Goal: Task Accomplishment & Management: Manage account settings

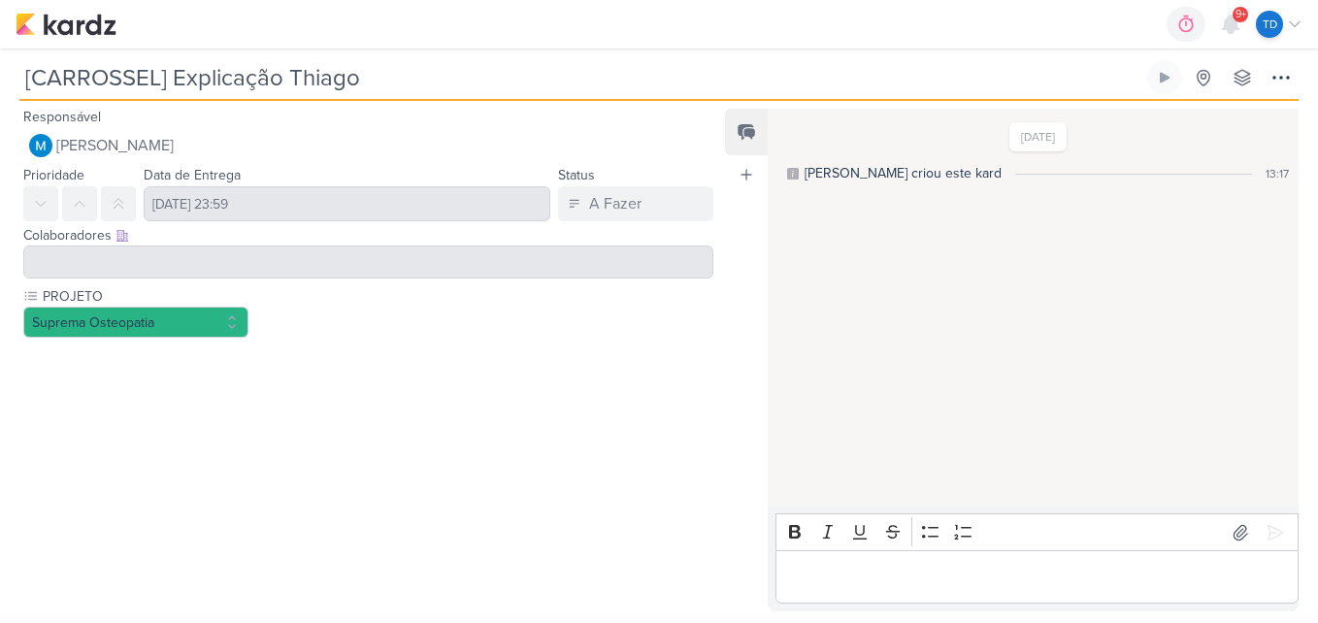
click at [253, 256] on div at bounding box center [368, 262] width 690 height 33
click at [999, 583] on p "Editor editing area: main" at bounding box center [1036, 577] width 503 height 23
click at [377, 331] on div "PROJETO Suprema Osteopatia" at bounding box center [368, 311] width 690 height 51
click at [227, 363] on div at bounding box center [360, 472] width 721 height 254
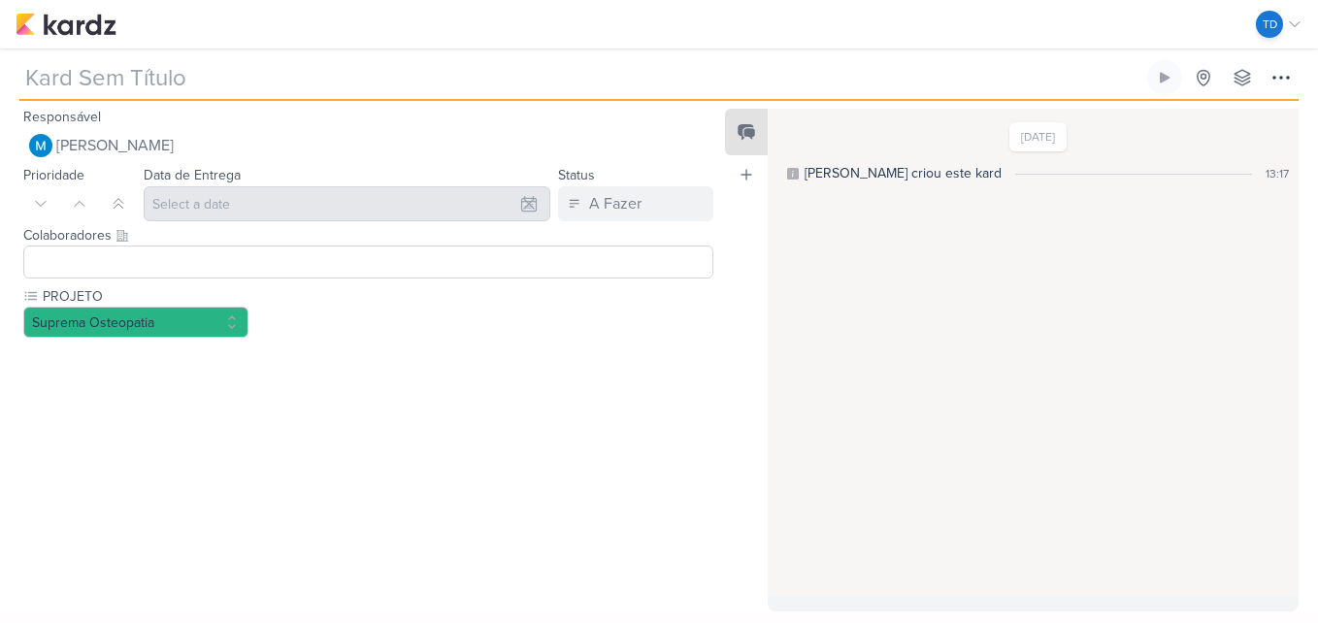
type input "[CARROSSEL] Explicação Thiago"
type input "18 de setembro de 2025 às 23:59"
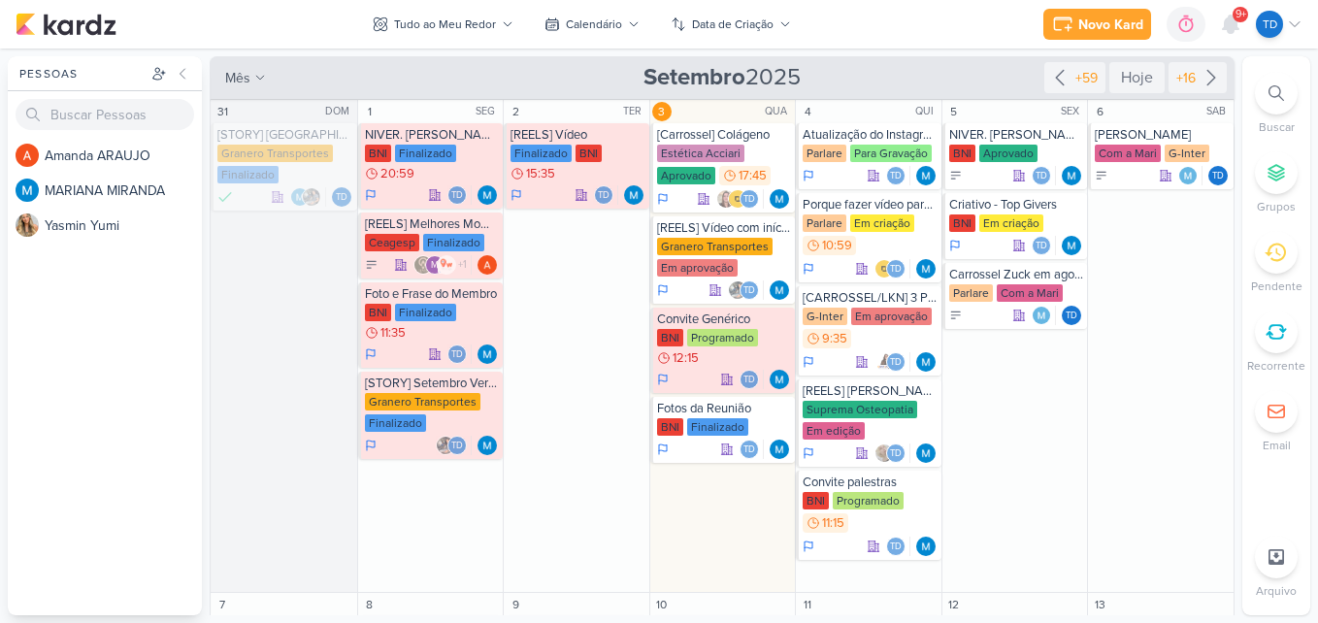
click at [1276, 93] on icon at bounding box center [1276, 93] width 16 height 16
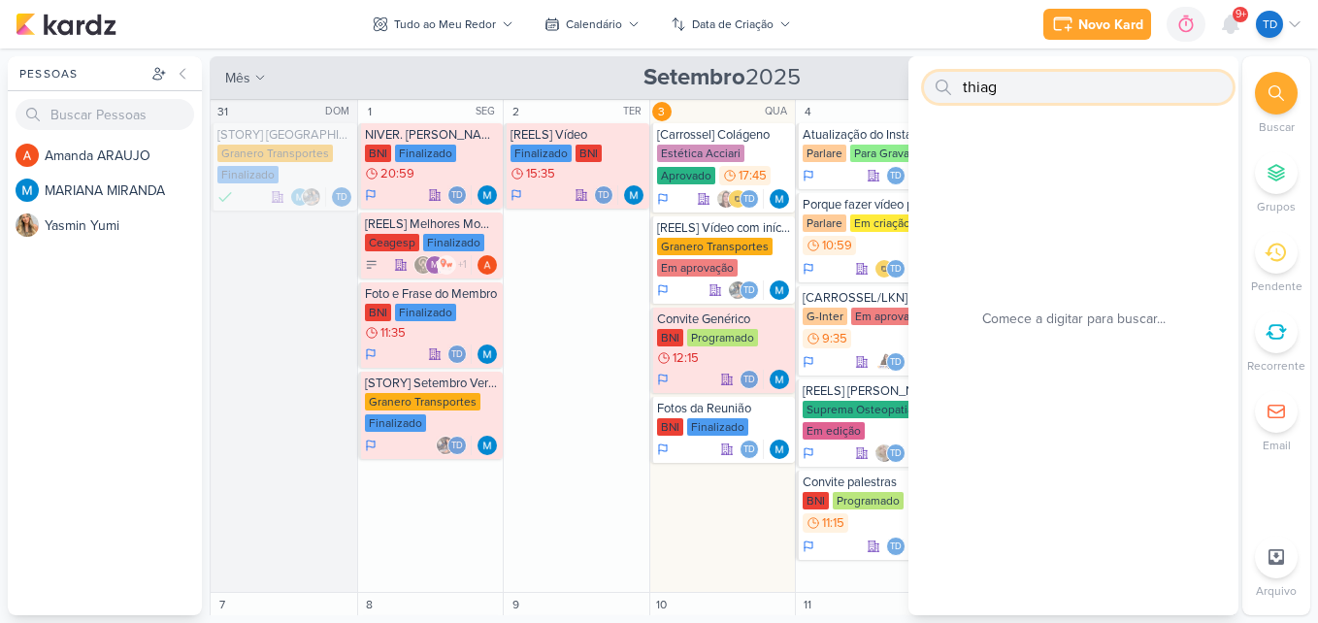
type input "thiago"
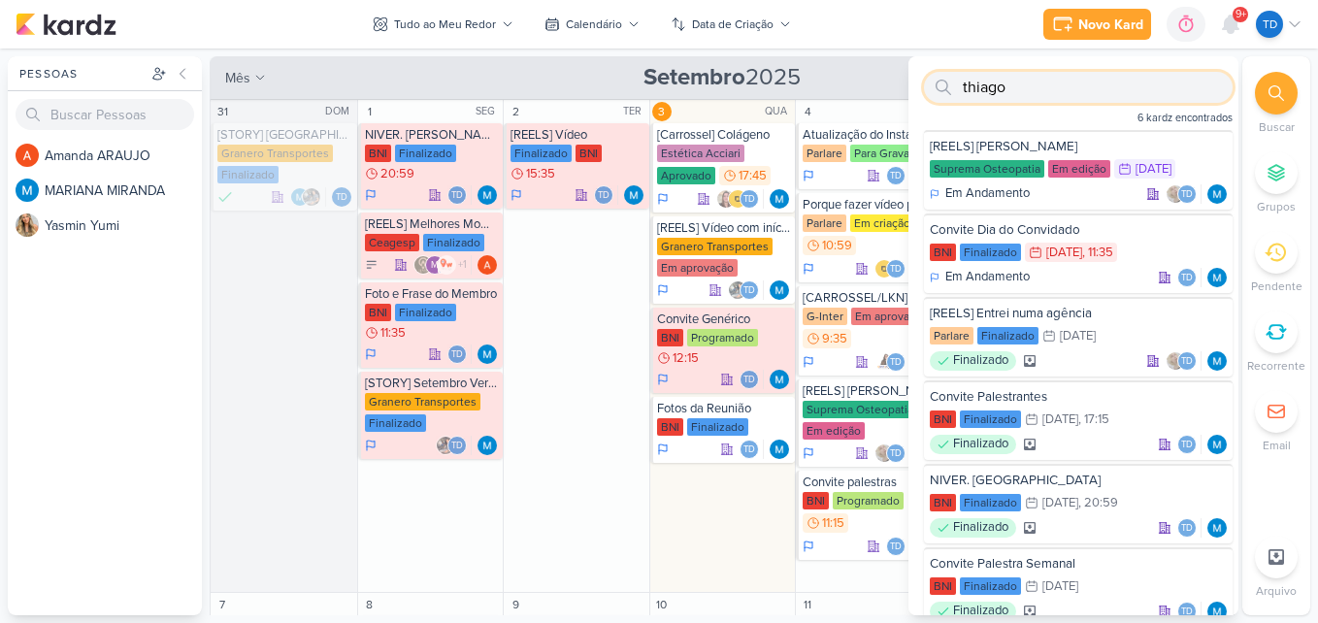
drag, startPoint x: 997, startPoint y: 92, endPoint x: 957, endPoint y: 85, distance: 40.4
click at [957, 85] on div "thiago" at bounding box center [1078, 87] width 309 height 31
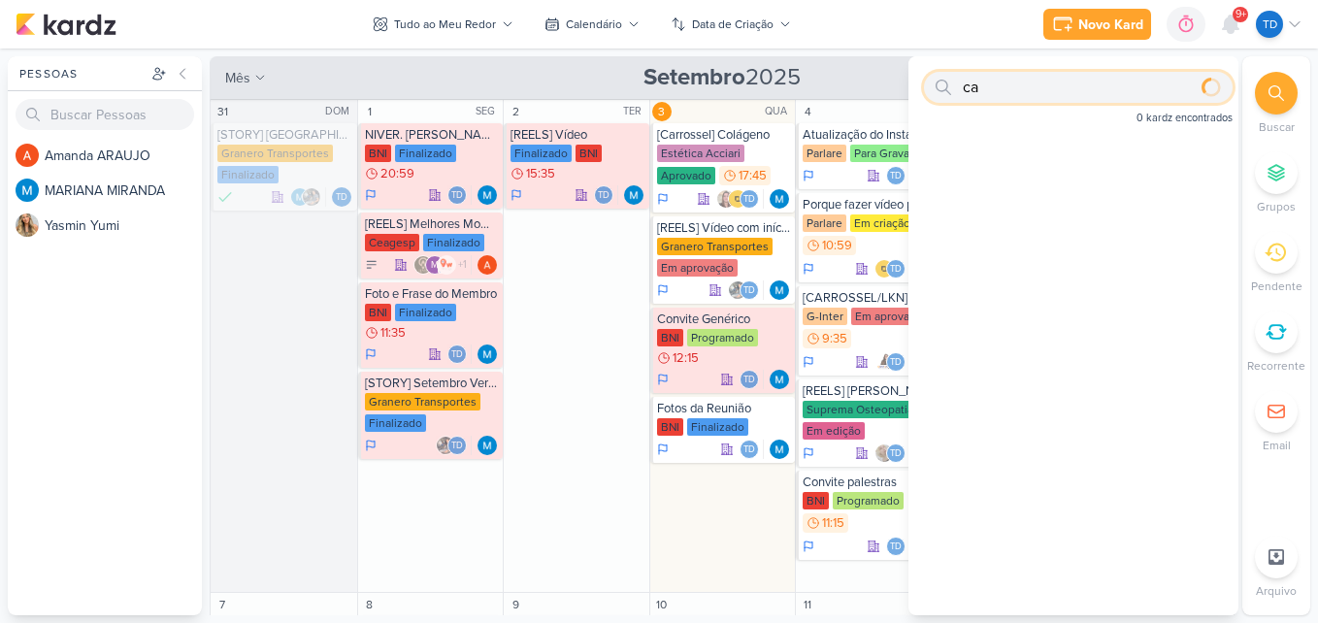
type input "c"
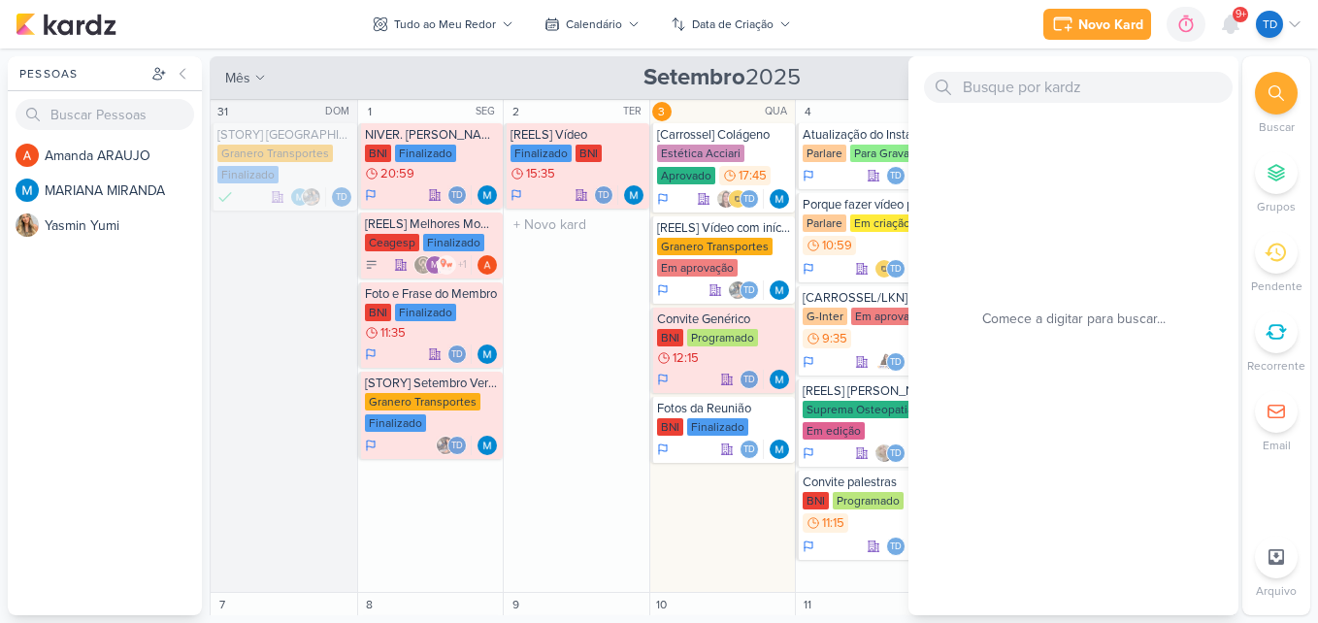
click at [598, 290] on div "2 TER [REELS] Vídeo Finalizado BNI 15:35 Td" at bounding box center [576, 346] width 147 height 493
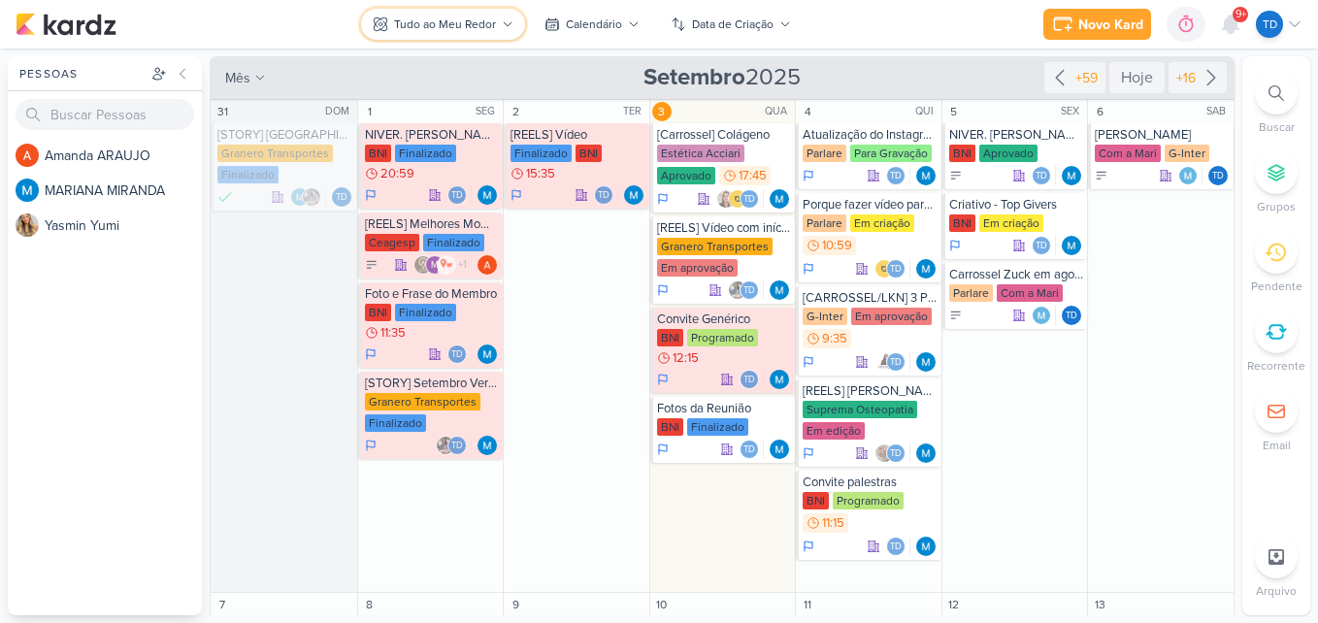
click at [465, 20] on div "Tudo ao Meu Redor" at bounding box center [445, 24] width 102 height 17
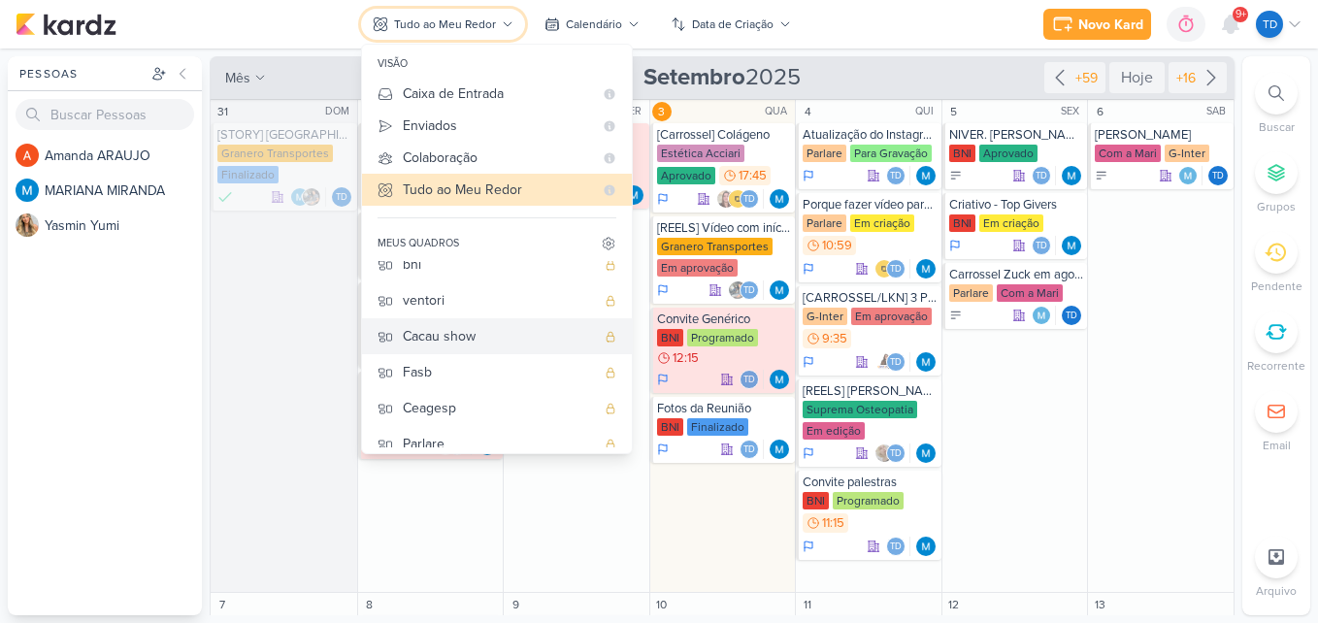
scroll to position [245, 0]
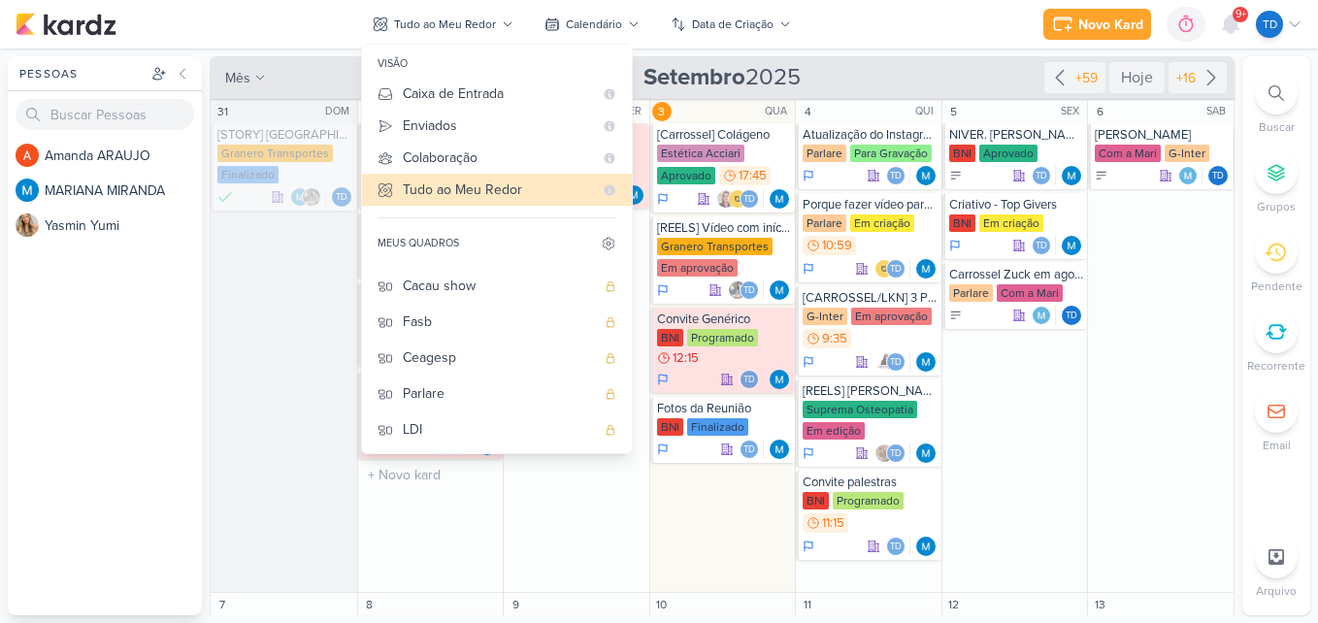
click at [473, 517] on div "1 SEG NIVER. Vanessa BNI Finalizado 20:59 Td" at bounding box center [430, 346] width 147 height 493
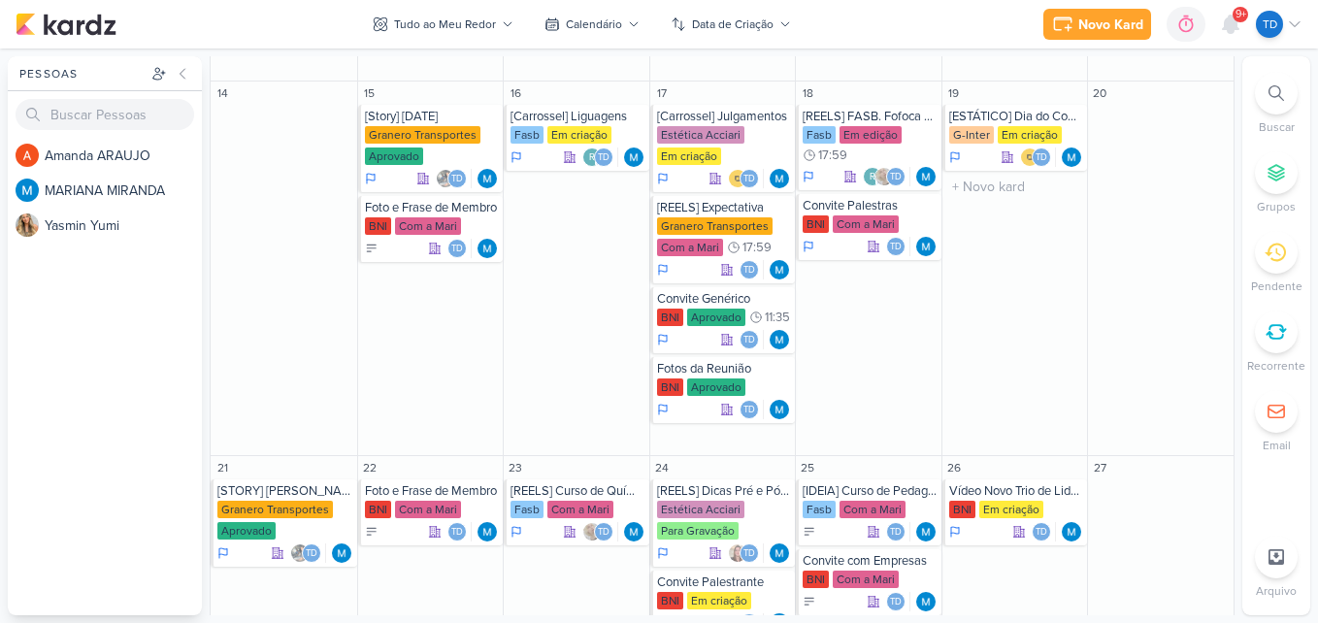
scroll to position [873, 0]
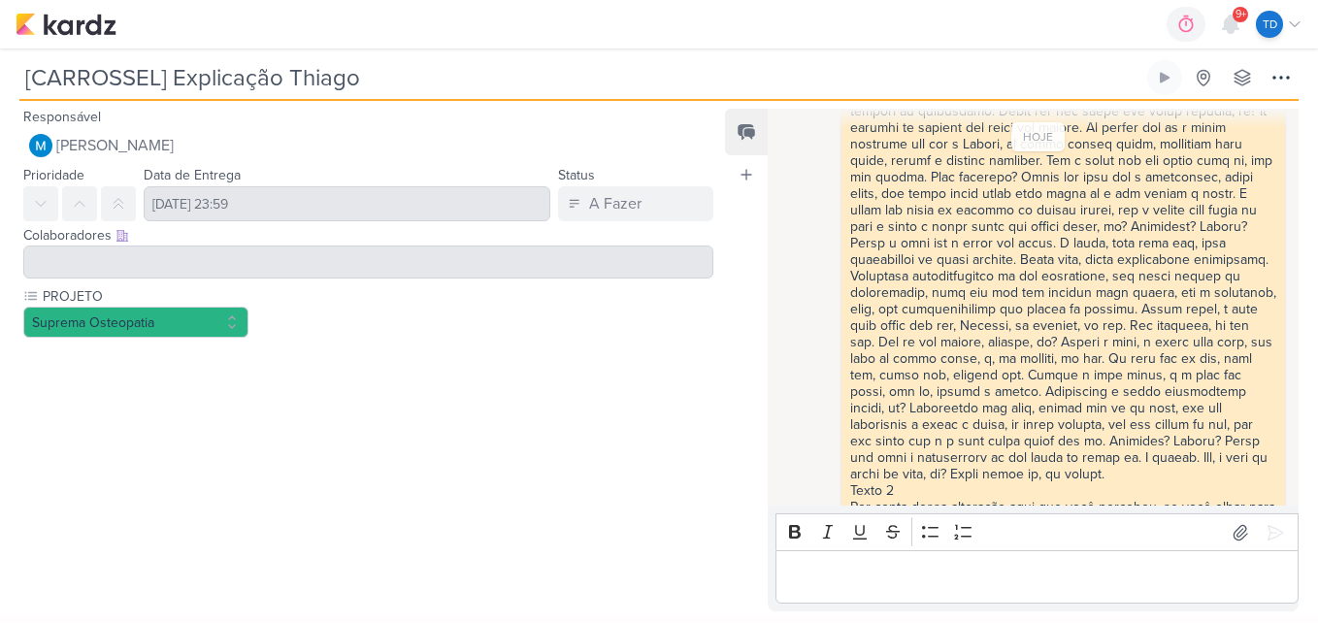
scroll to position [375, 0]
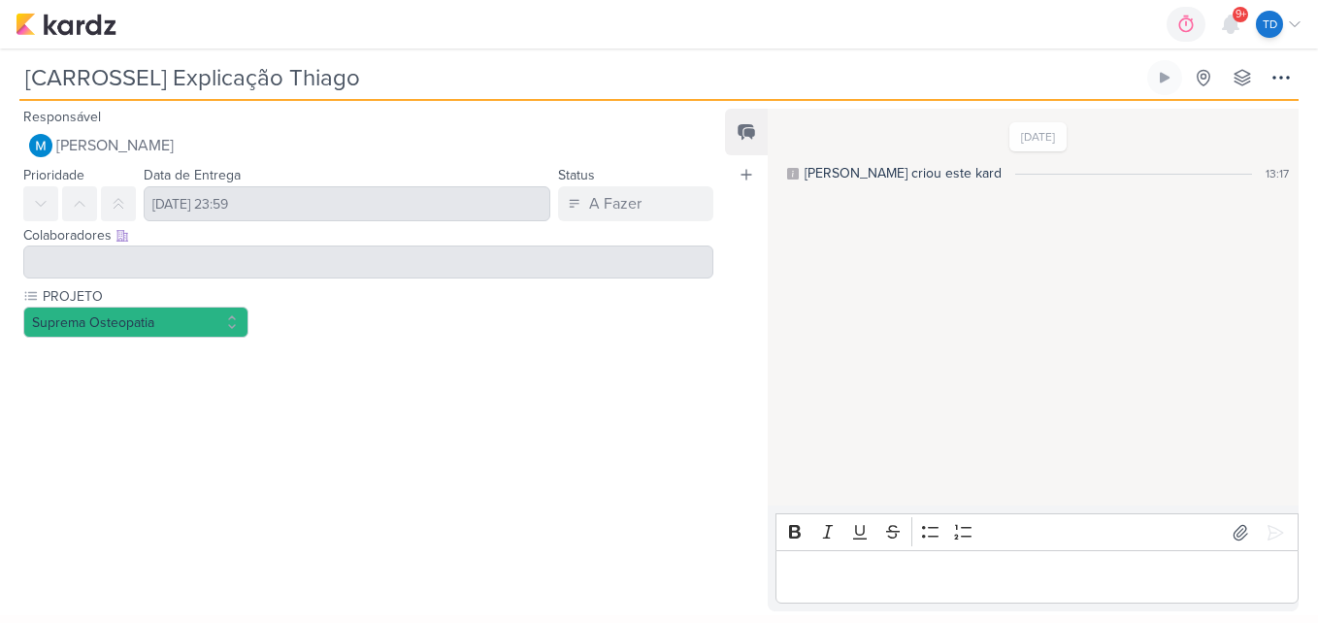
click at [90, 262] on div at bounding box center [368, 262] width 690 height 33
click at [919, 577] on p "Editor editing area: main" at bounding box center [1036, 577] width 503 height 23
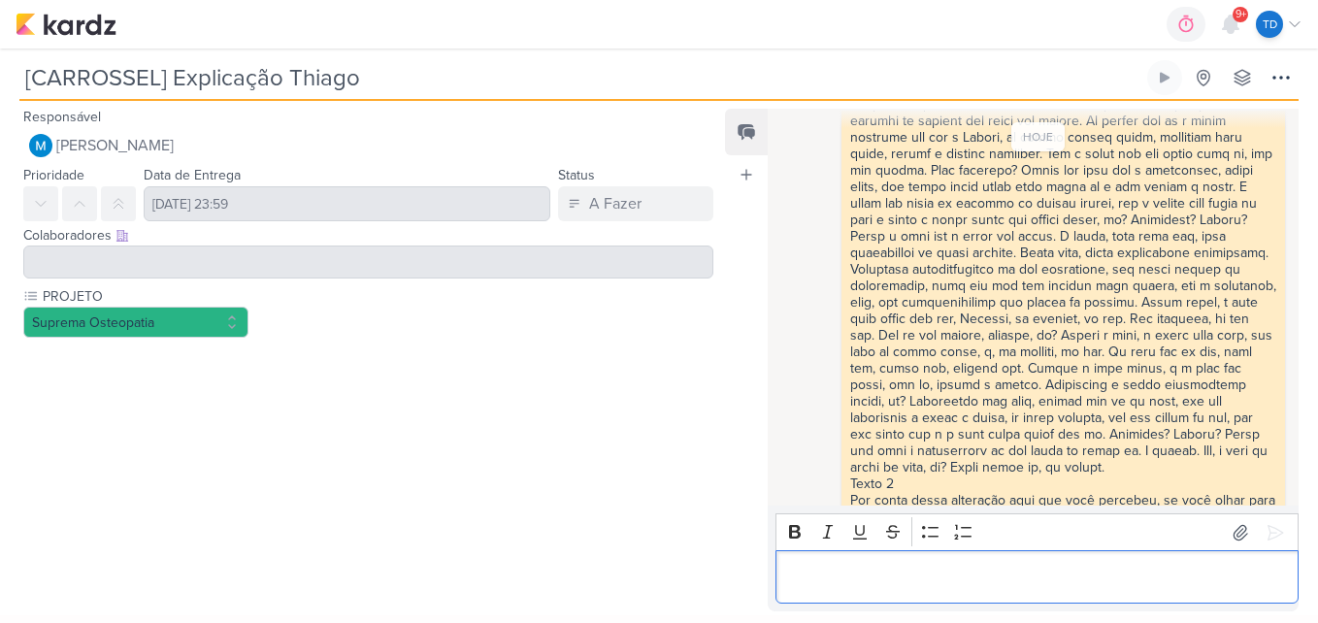
scroll to position [375, 0]
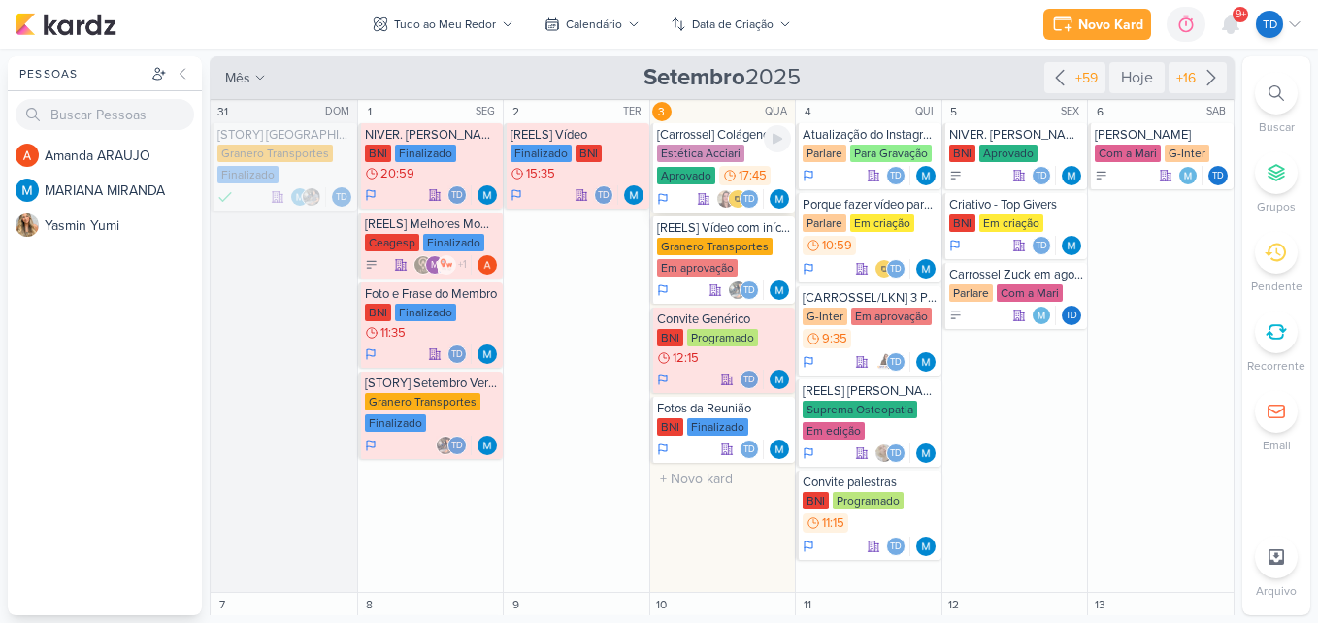
click at [723, 159] on div "Estética Acciari" at bounding box center [700, 153] width 87 height 17
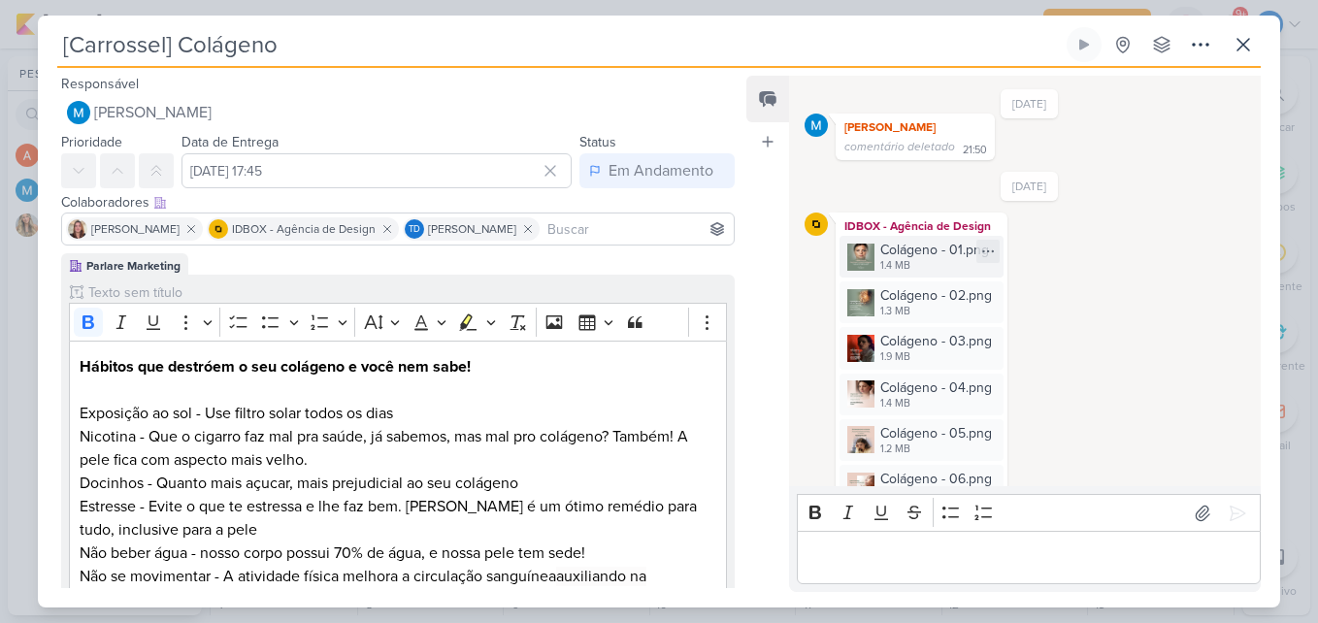
scroll to position [691, 0]
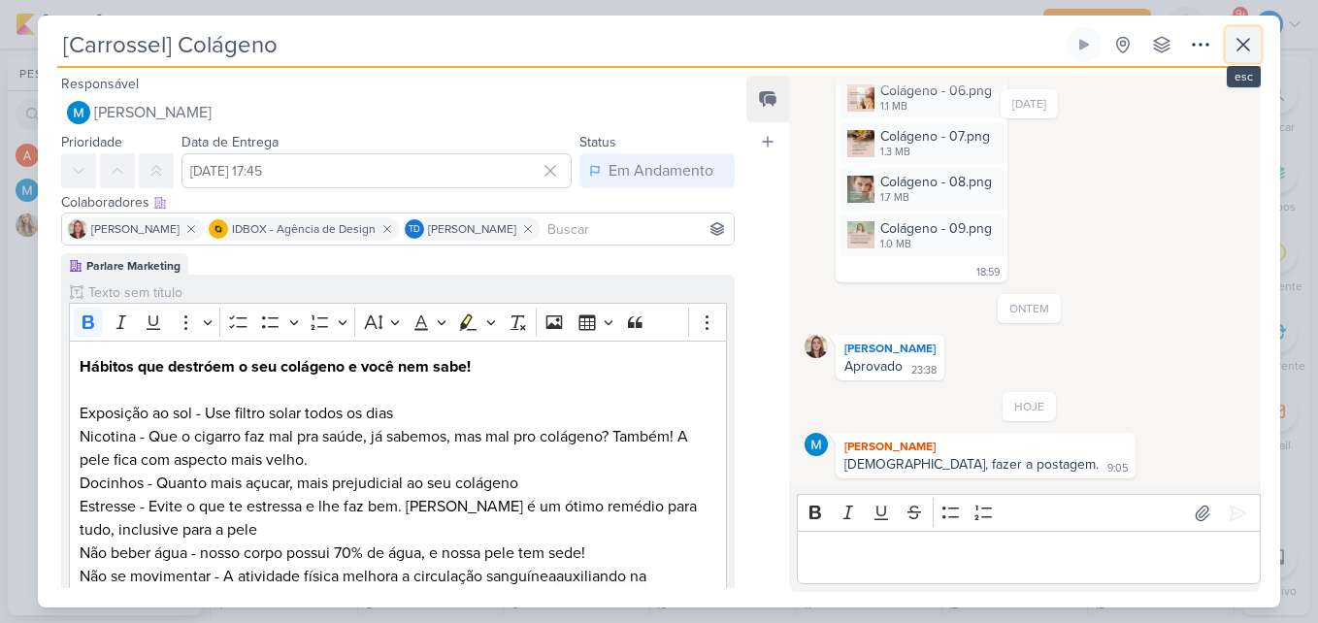
click at [1249, 39] on icon at bounding box center [1243, 45] width 12 height 12
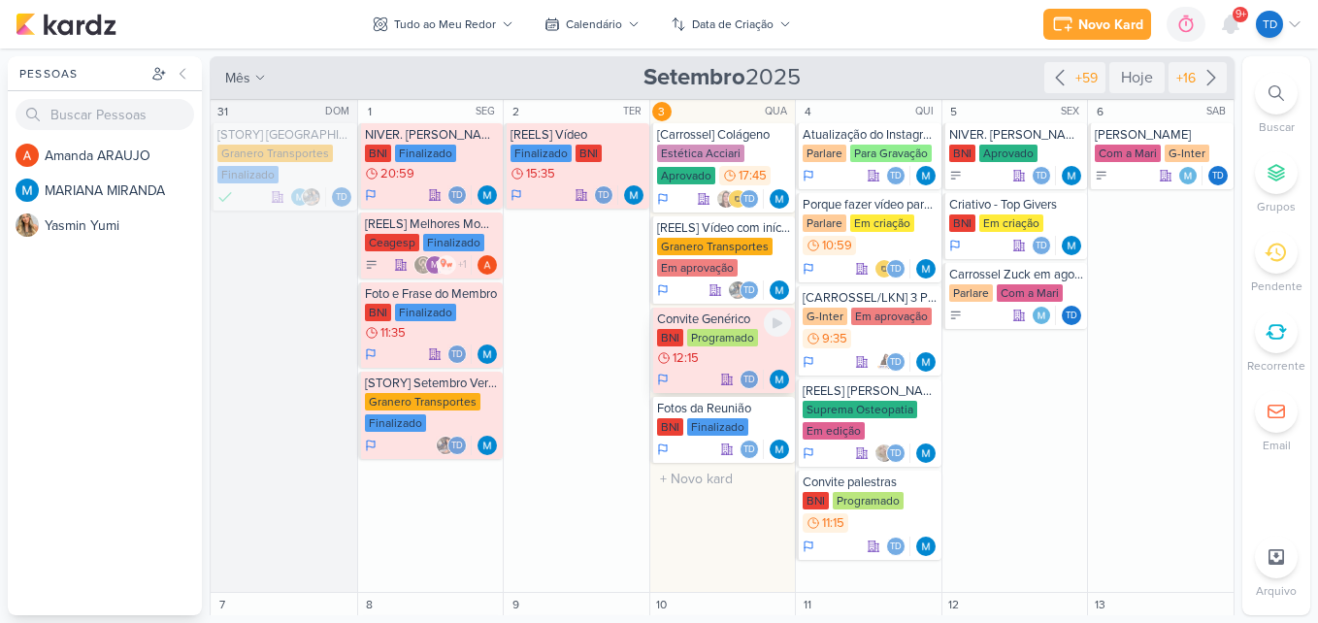
click at [737, 362] on div "BNI Programado 12:15" at bounding box center [724, 348] width 135 height 39
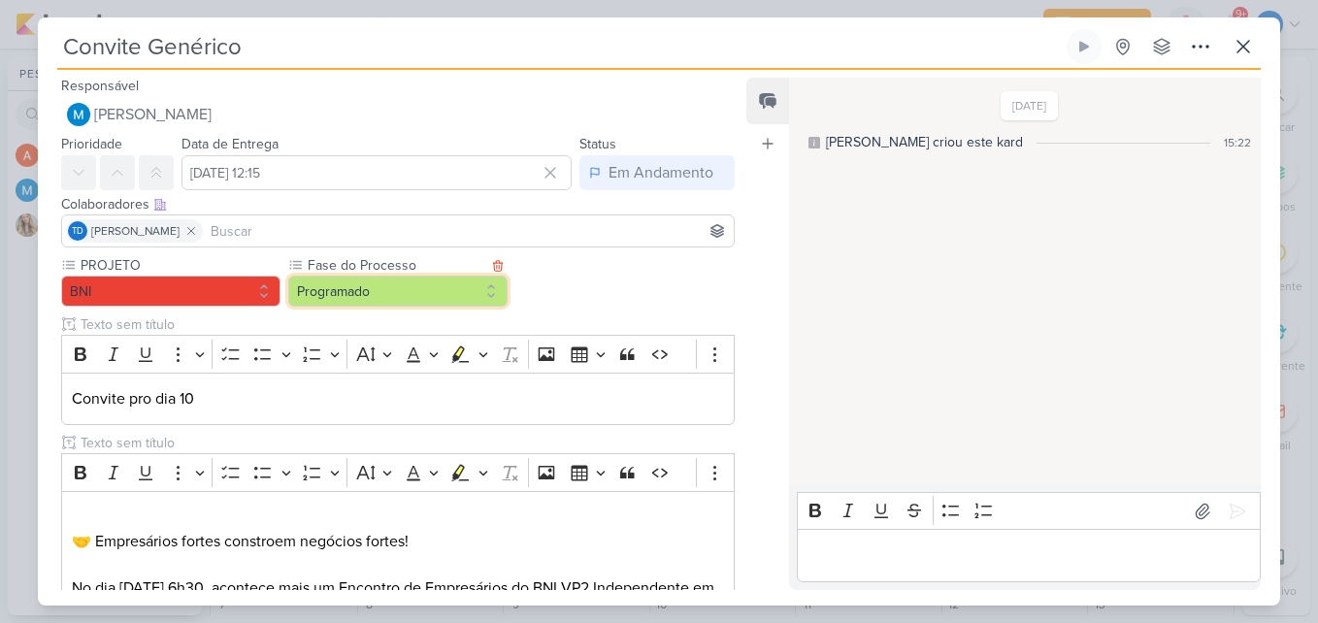
click at [468, 288] on button "Programado" at bounding box center [397, 291] width 219 height 31
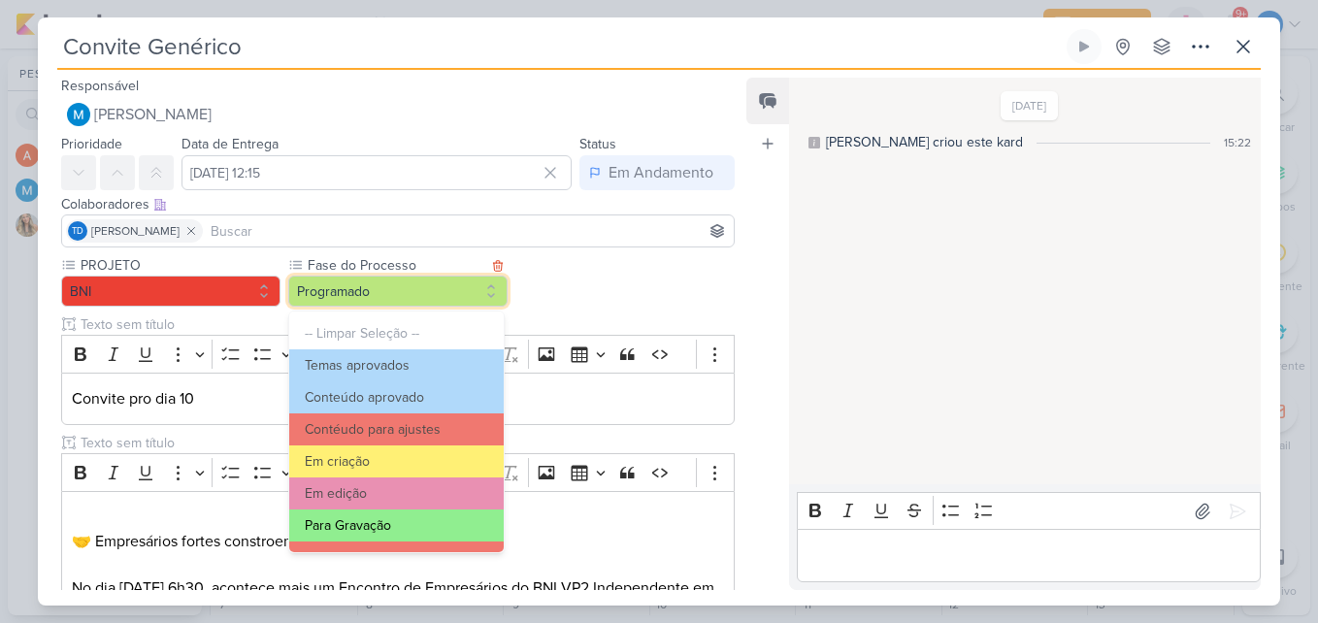
scroll to position [187, 0]
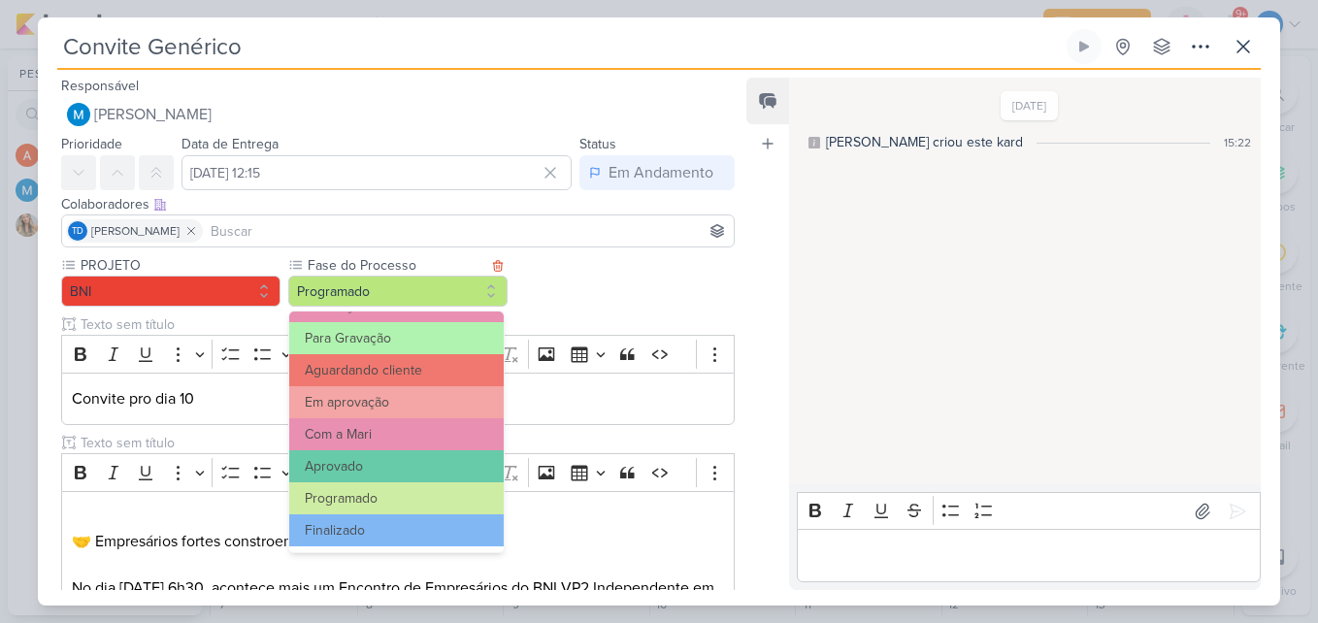
drag, startPoint x: 425, startPoint y: 509, endPoint x: 426, endPoint y: 519, distance: 9.8
click at [425, 511] on button "Programado" at bounding box center [396, 498] width 214 height 32
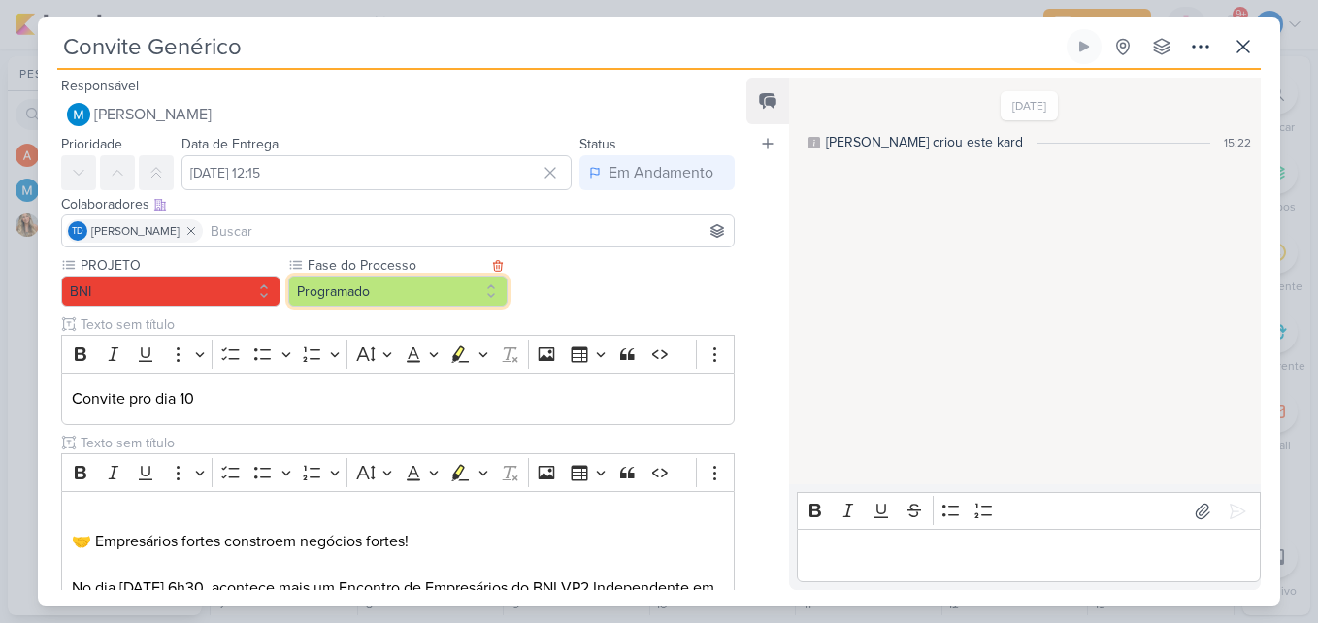
click at [448, 299] on button "Programado" at bounding box center [397, 291] width 219 height 31
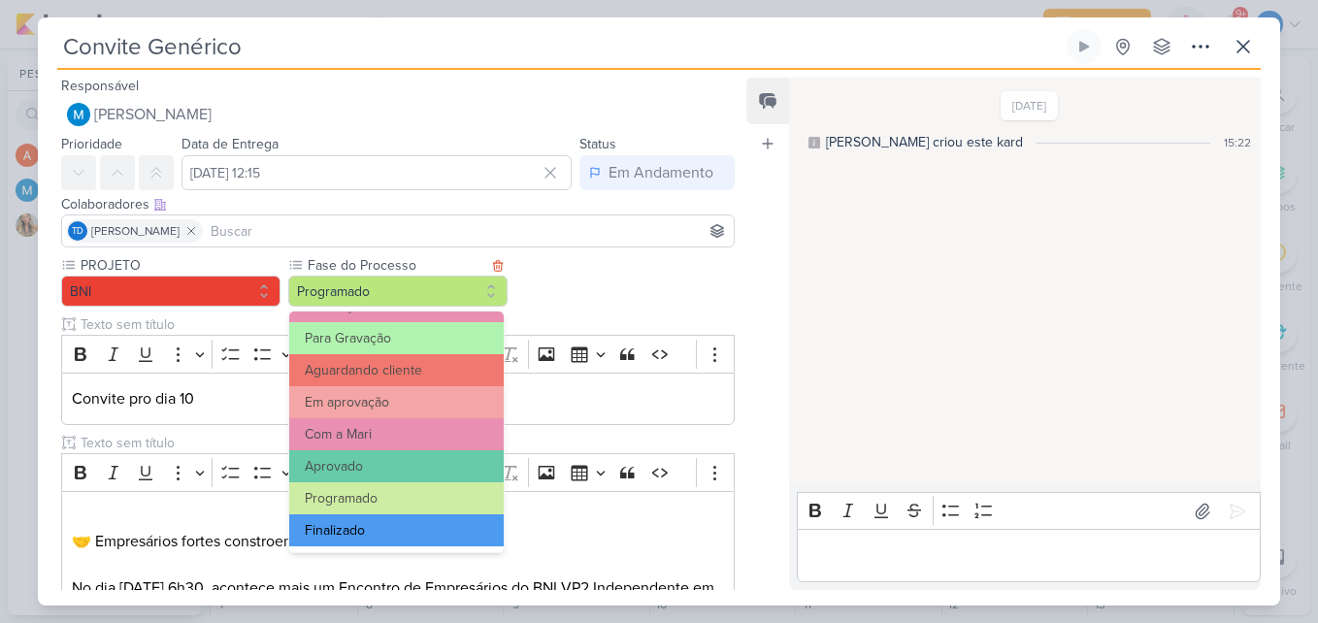
click at [400, 529] on button "Finalizado" at bounding box center [396, 530] width 214 height 32
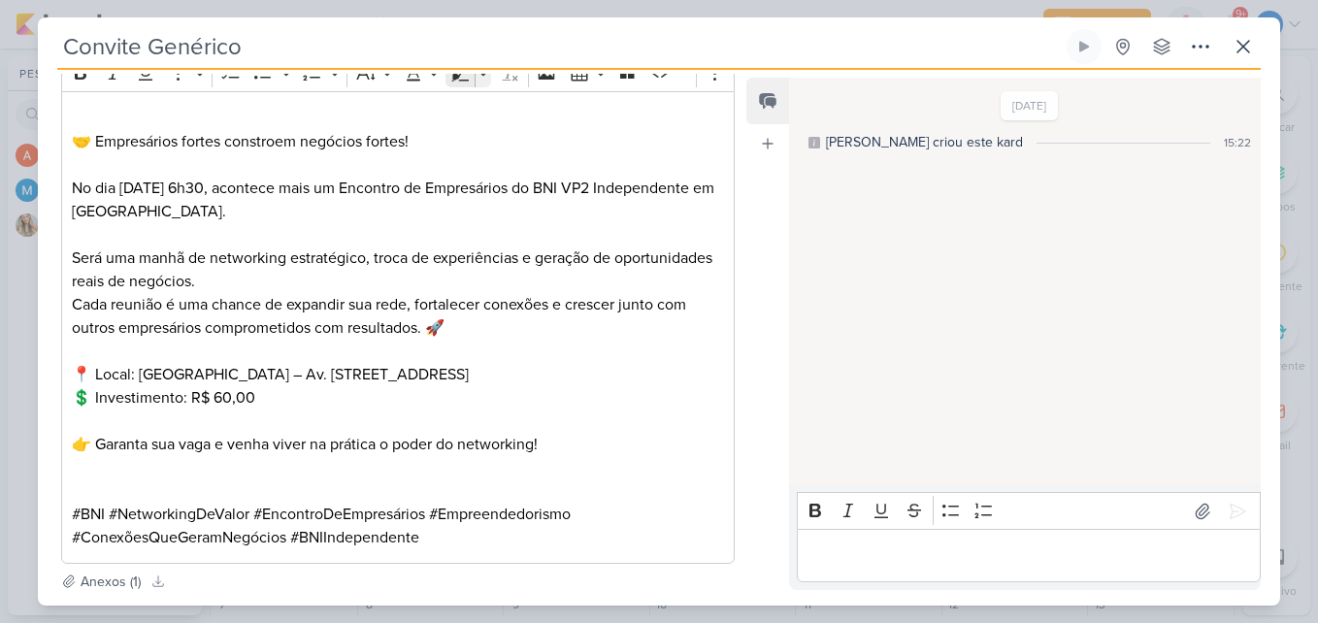
scroll to position [595, 0]
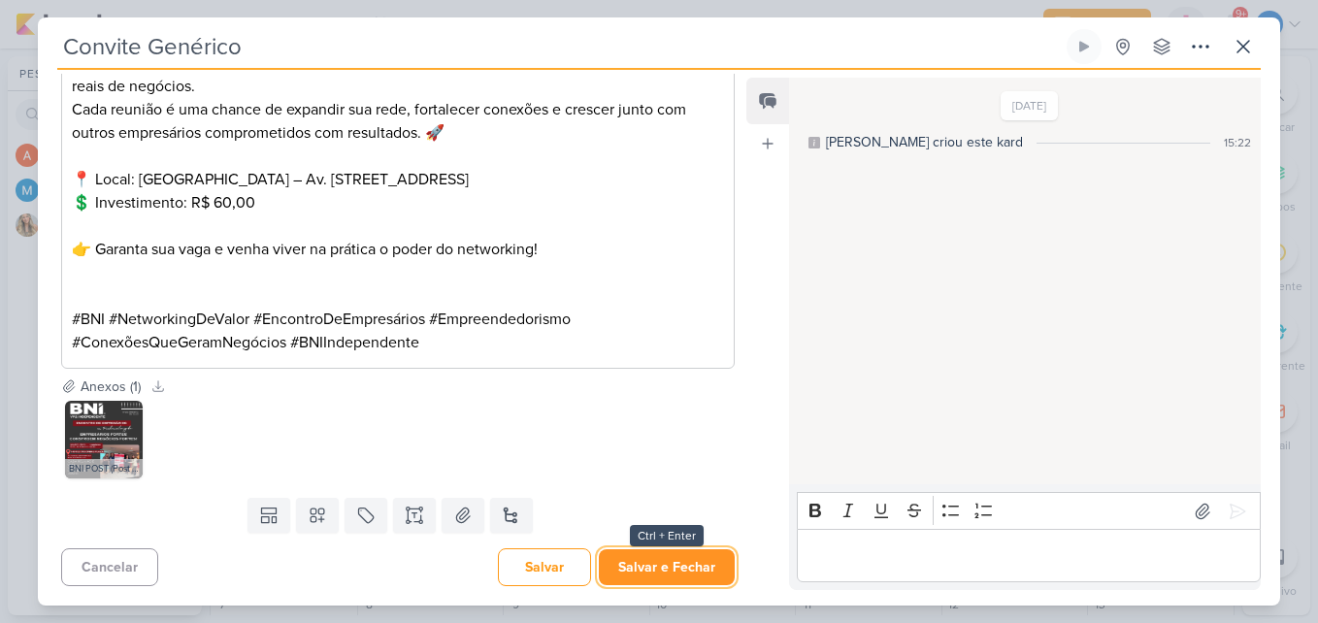
click at [697, 559] on button "Salvar e Fechar" at bounding box center [667, 567] width 136 height 36
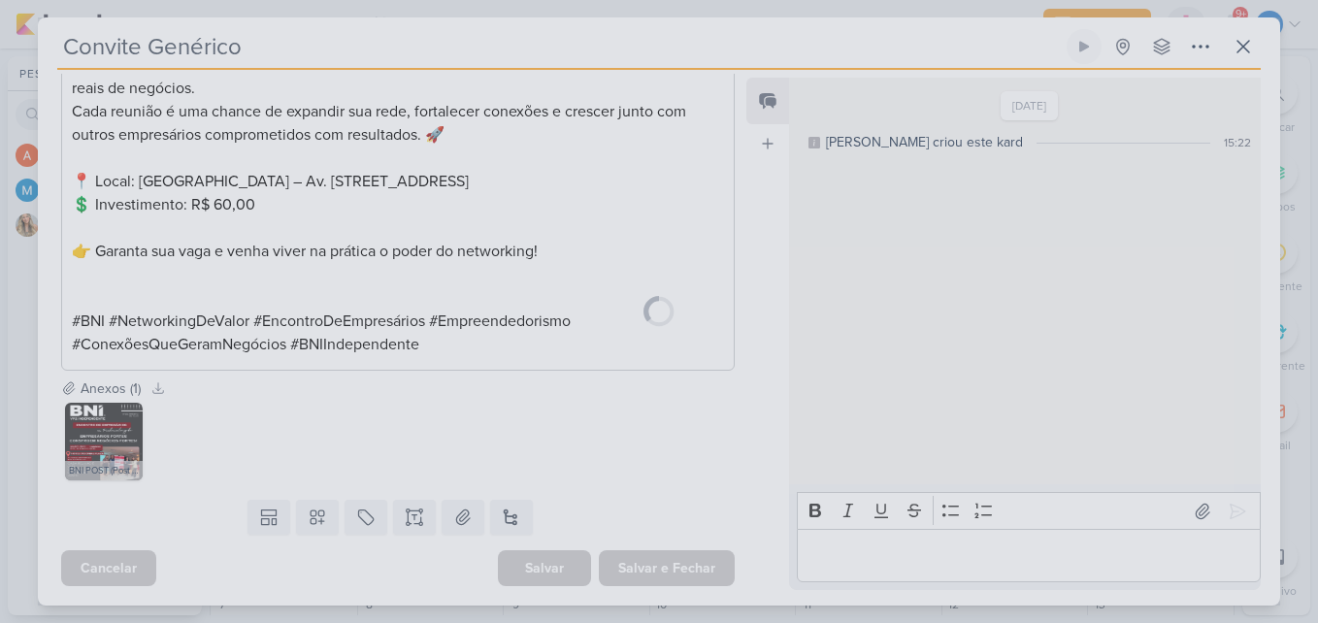
scroll to position [593, 0]
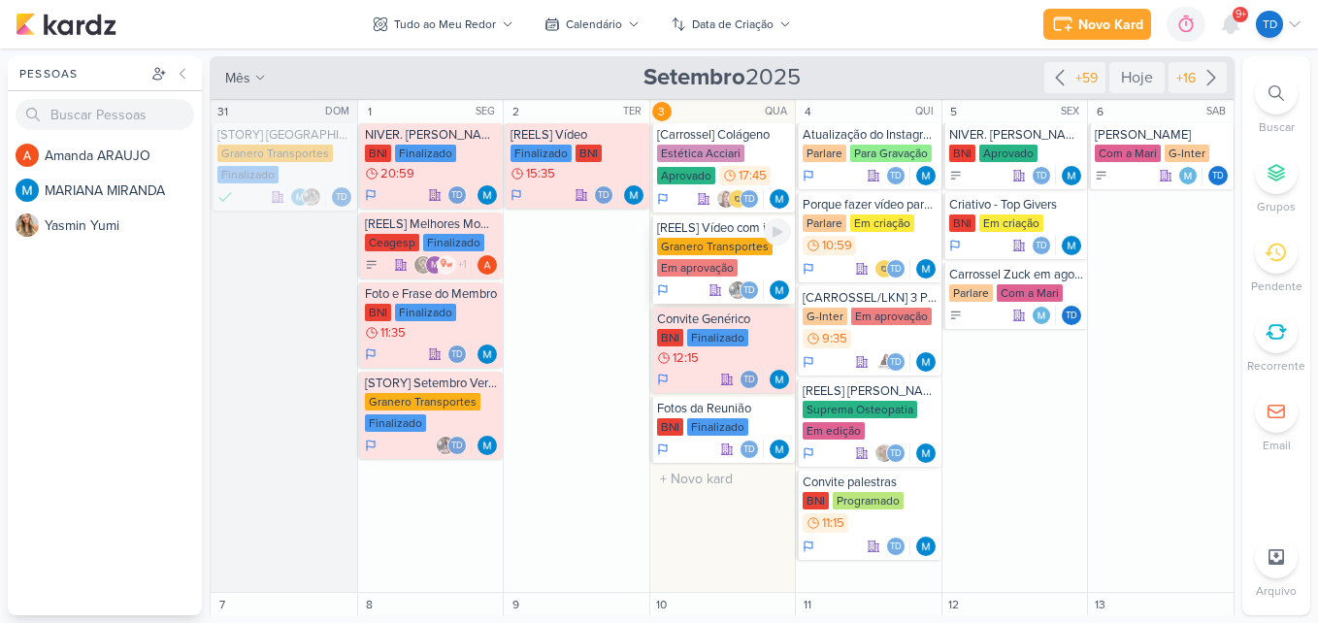
click at [745, 248] on div "Granero Transportes" at bounding box center [714, 246] width 115 height 17
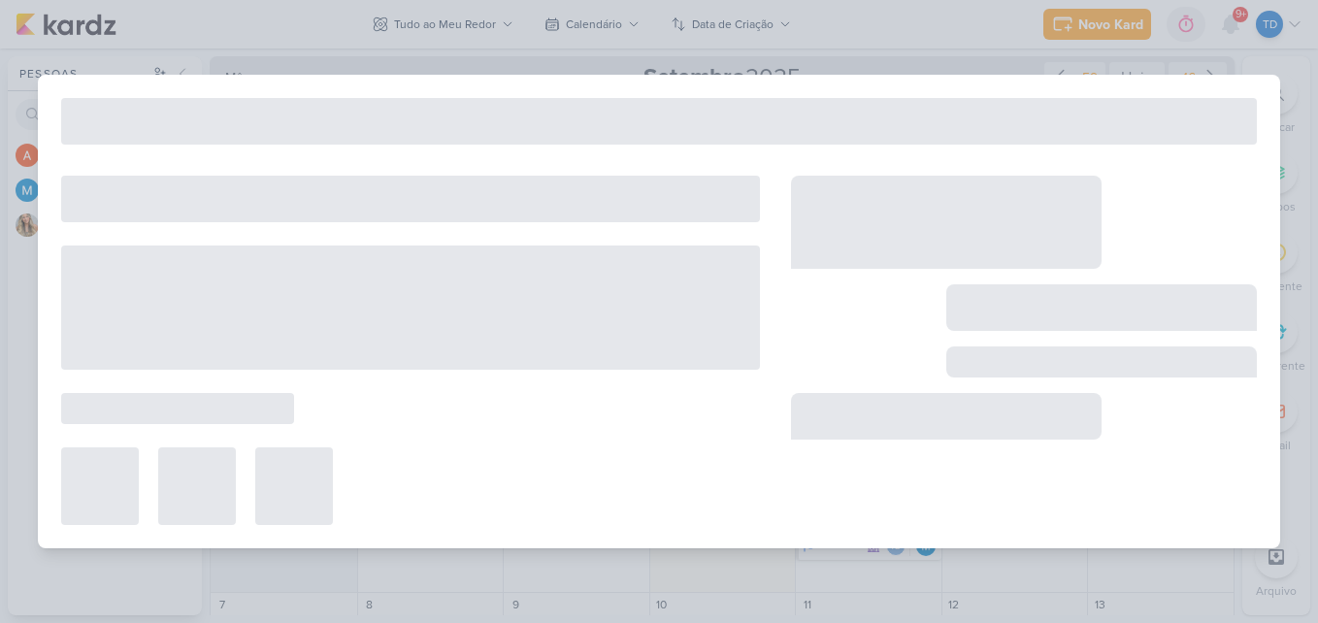
type input "[REELS] Vídeo com início viral"
type input "3 de setembro de 2025 às 23:59"
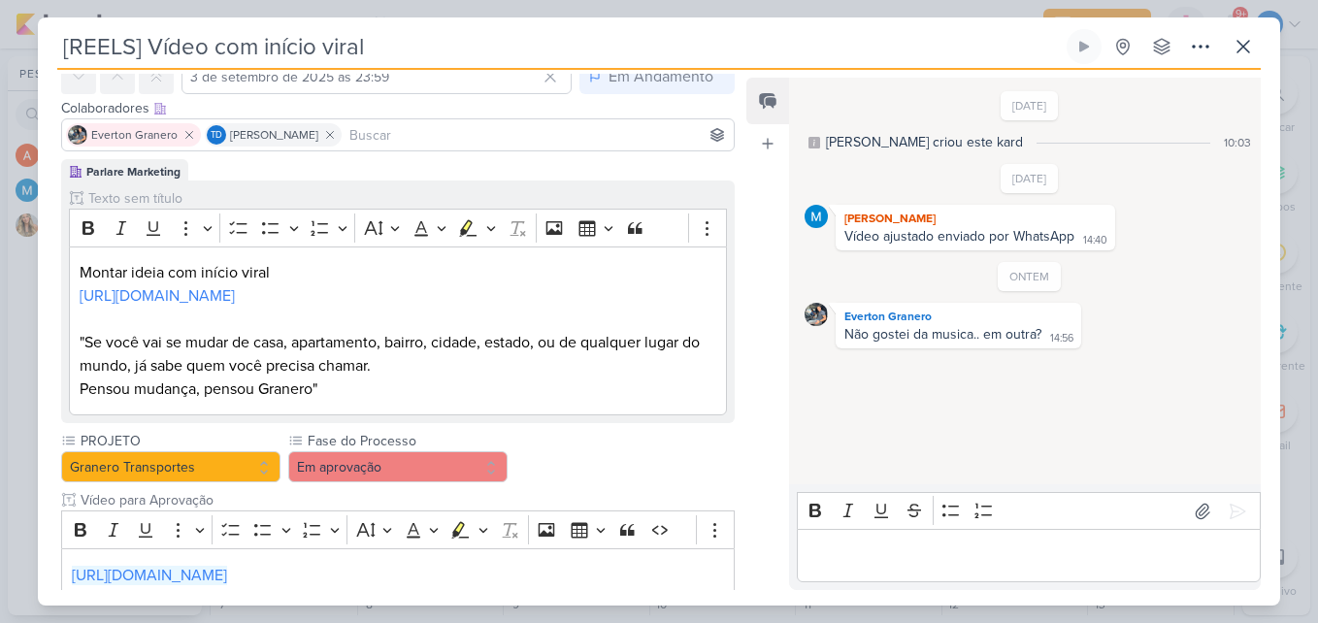
scroll to position [0, 0]
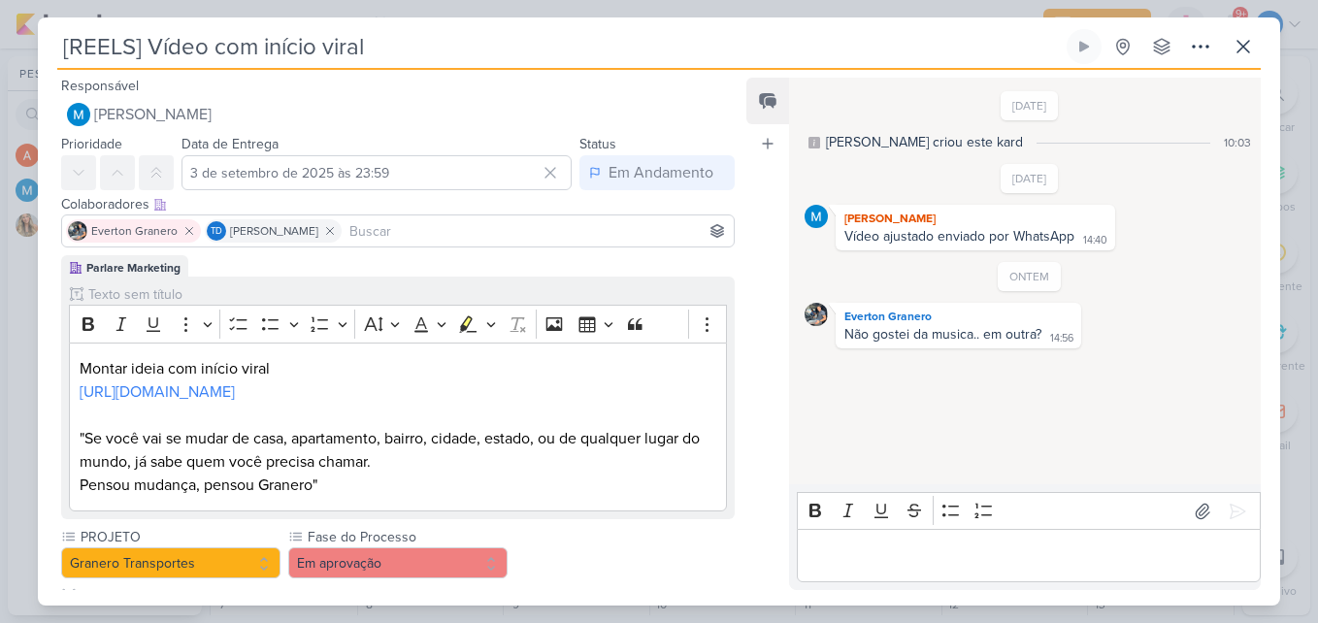
click at [1263, 49] on div "[REELS] Vídeo com início viral Criado por MARIANA nenhum grupo disponível" at bounding box center [659, 317] width 1242 height 576
click at [1257, 46] on button at bounding box center [1243, 46] width 35 height 35
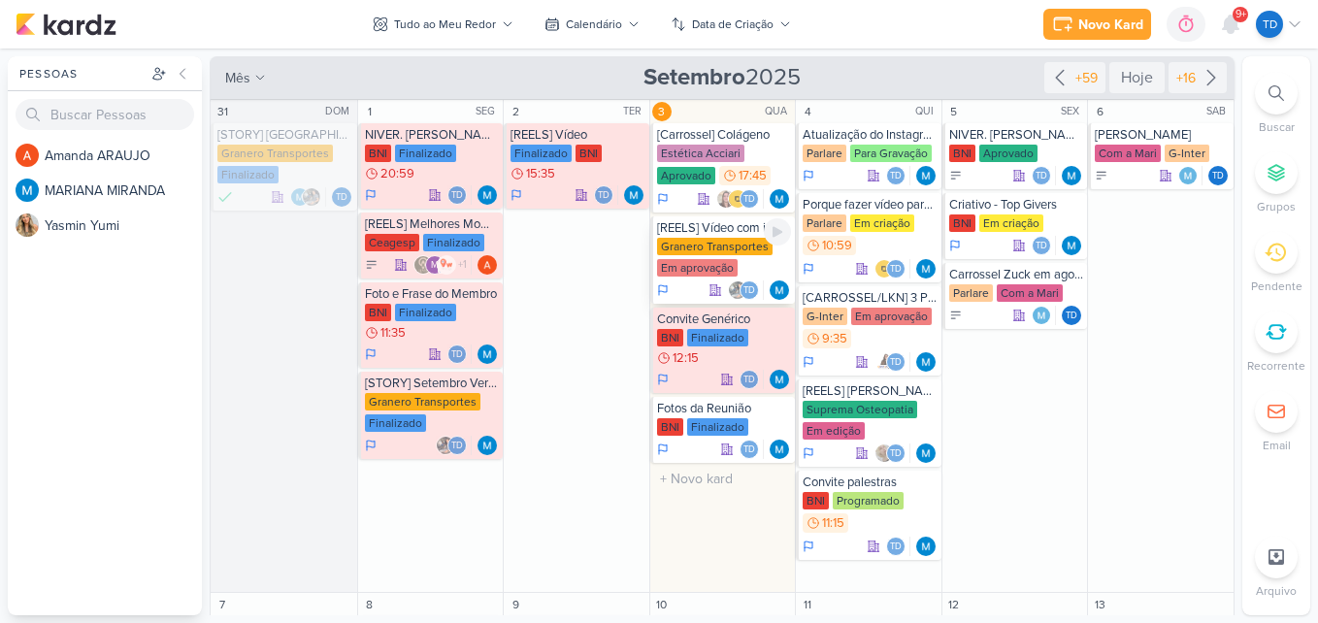
click at [714, 259] on div "Em aprovação" at bounding box center [697, 267] width 81 height 17
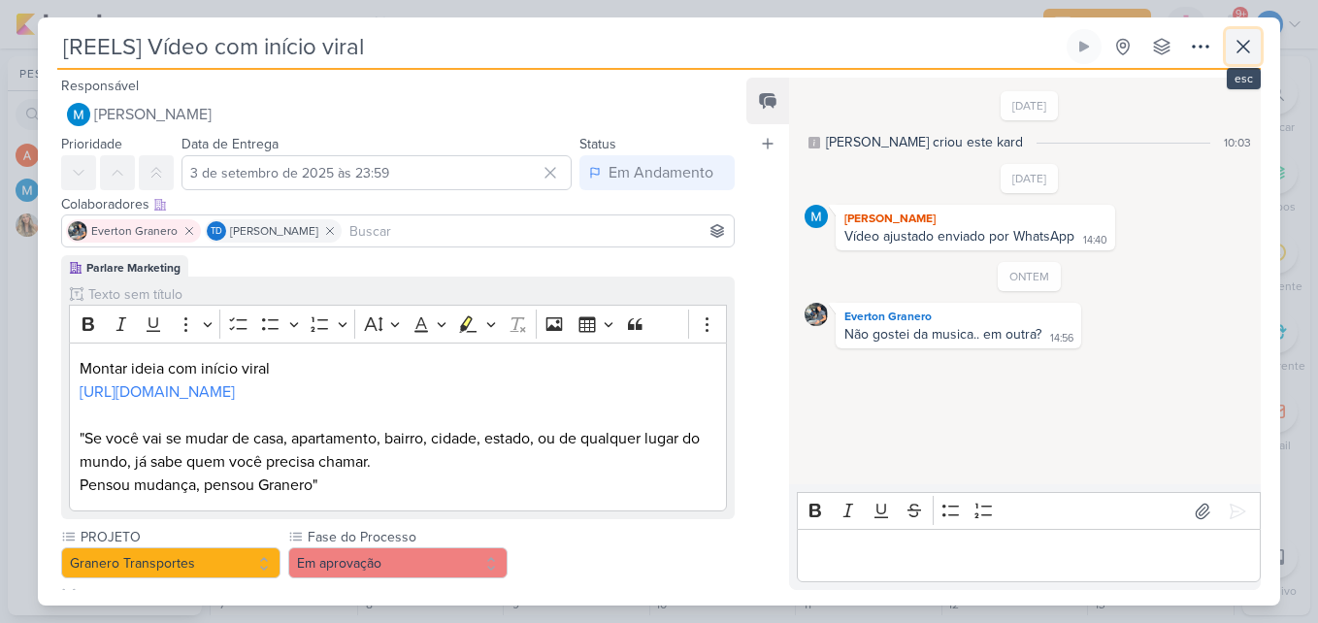
click at [1257, 54] on button at bounding box center [1243, 46] width 35 height 35
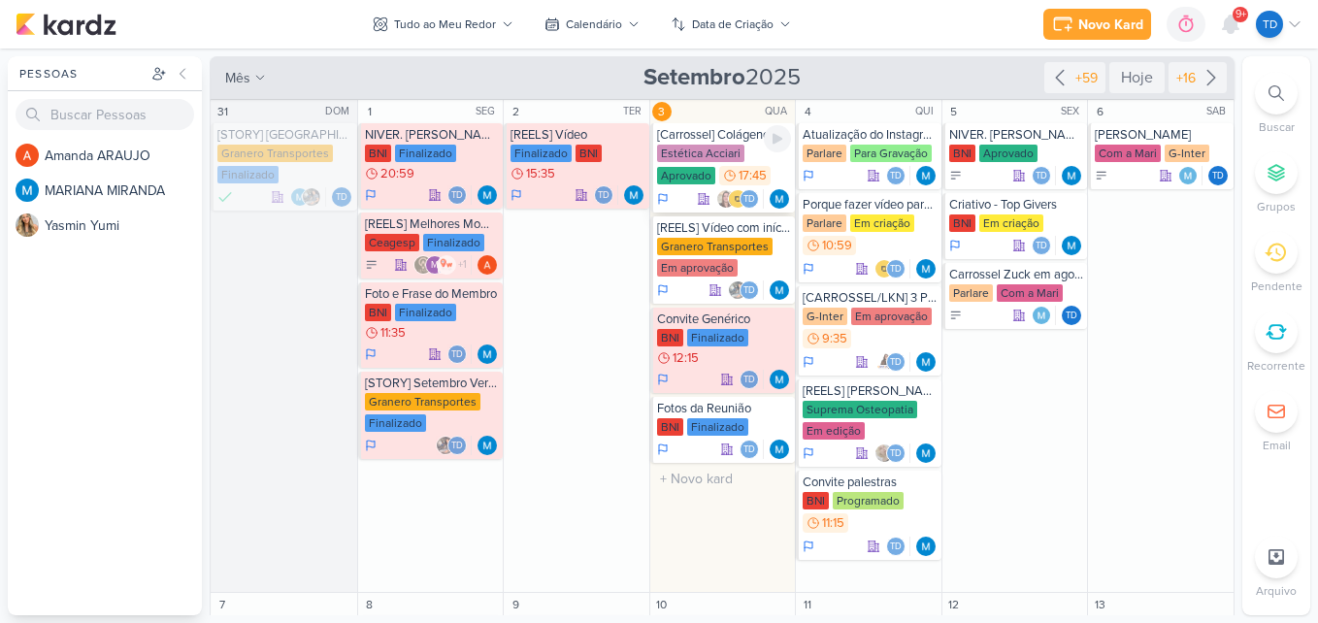
click at [748, 150] on div "Estética Acciari Aprovado 17:45" at bounding box center [724, 166] width 135 height 43
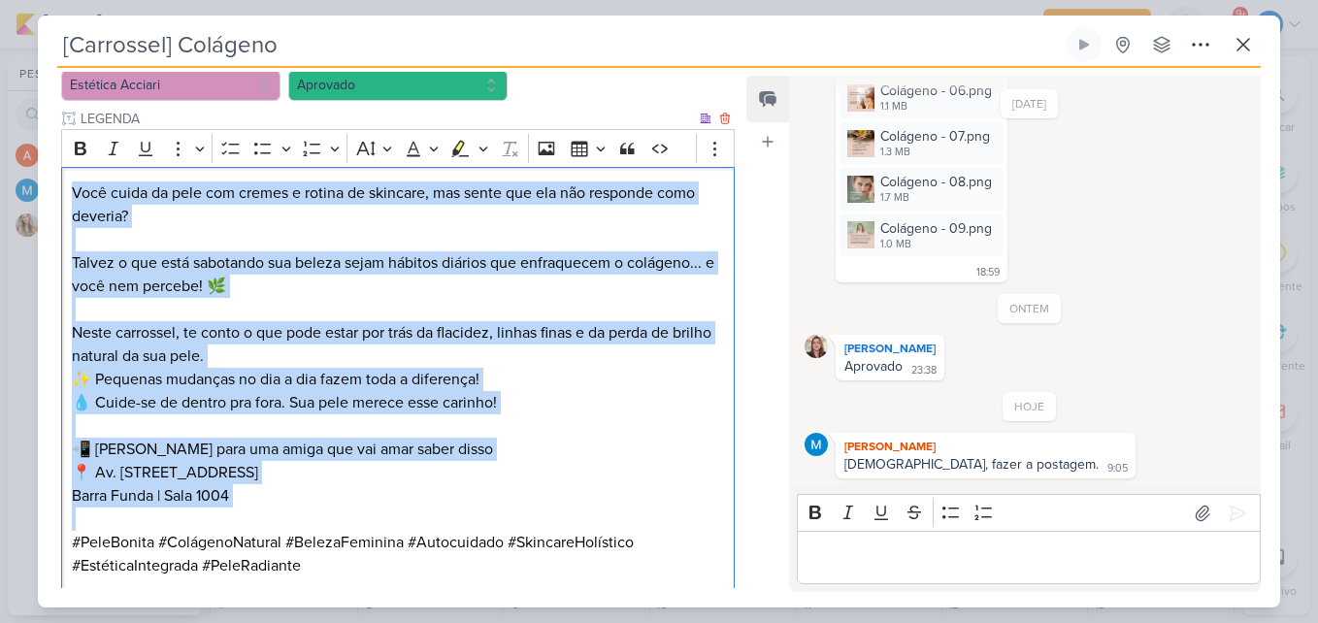
scroll to position [2360, 0]
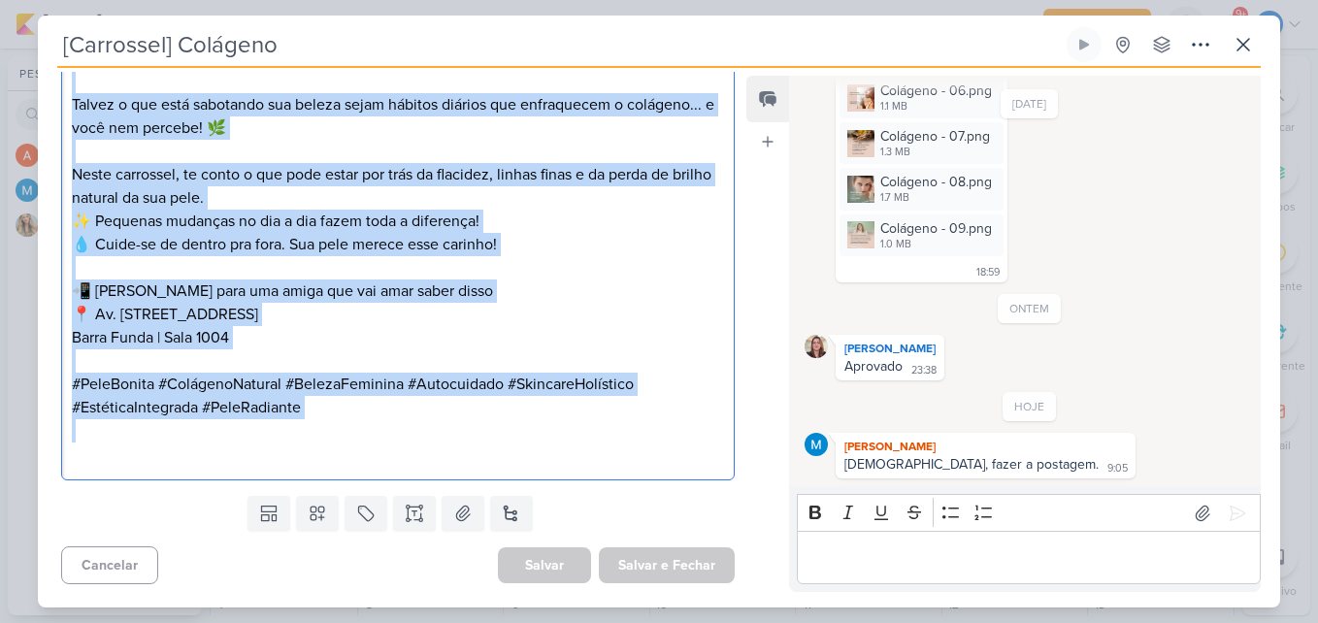
drag, startPoint x: 73, startPoint y: 214, endPoint x: 531, endPoint y: 426, distance: 505.0
click at [531, 426] on div "Você cuida da pele com cremes e rotina de skincare, mas sente que ela não respo…" at bounding box center [397, 245] width 673 height 473
copy div "Você cuida da pele com cremes e rotina de skincare, mas sente que ela não respo…"
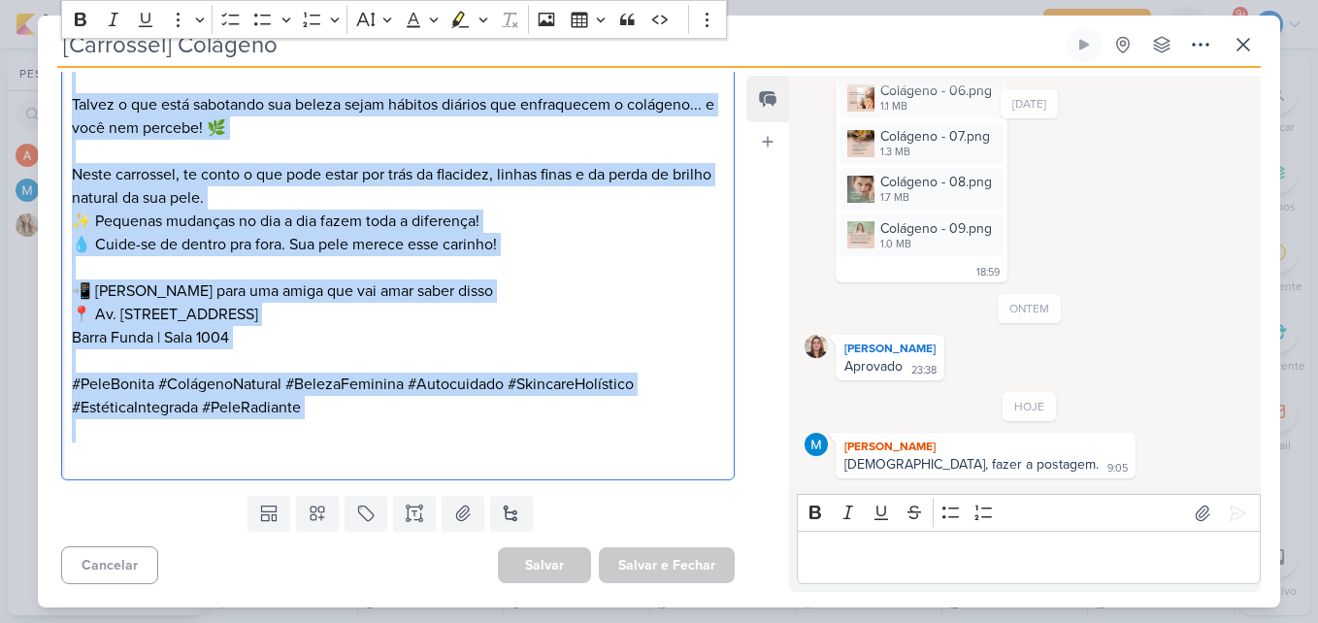
click at [531, 326] on p "📲 Envie para uma amiga que vai amar saber disso 📍 Av. Marquês de São Vicente, 4…" at bounding box center [398, 302] width 652 height 93
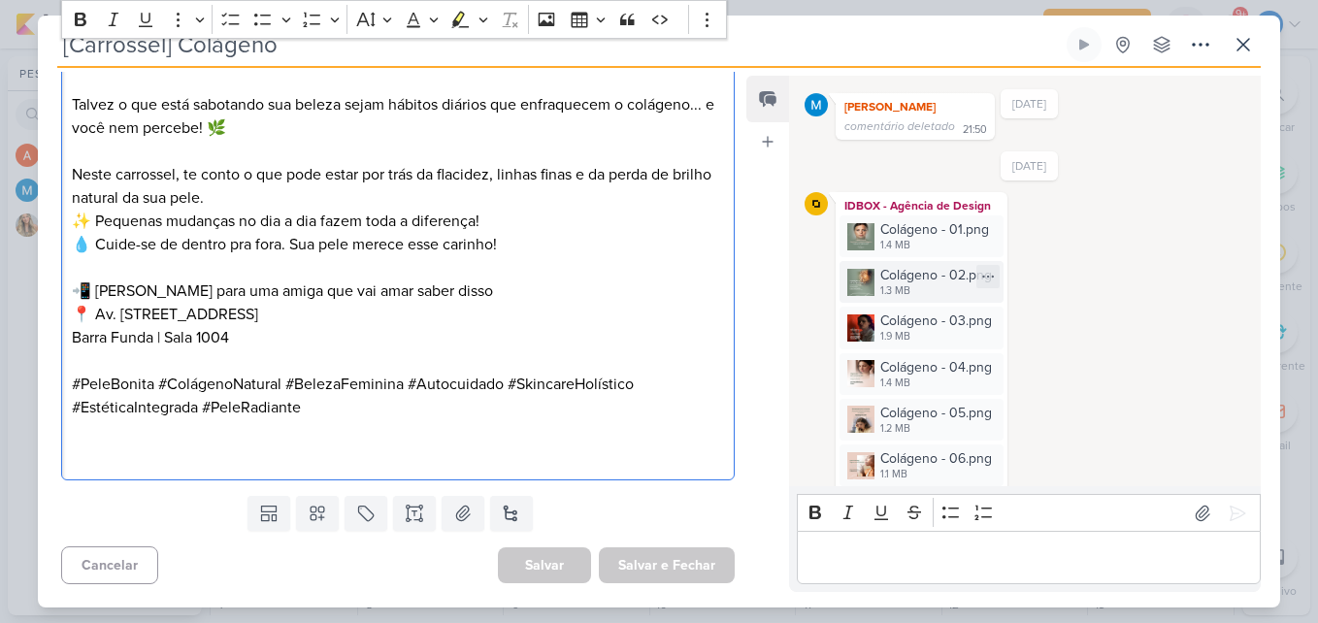
scroll to position [303, 0]
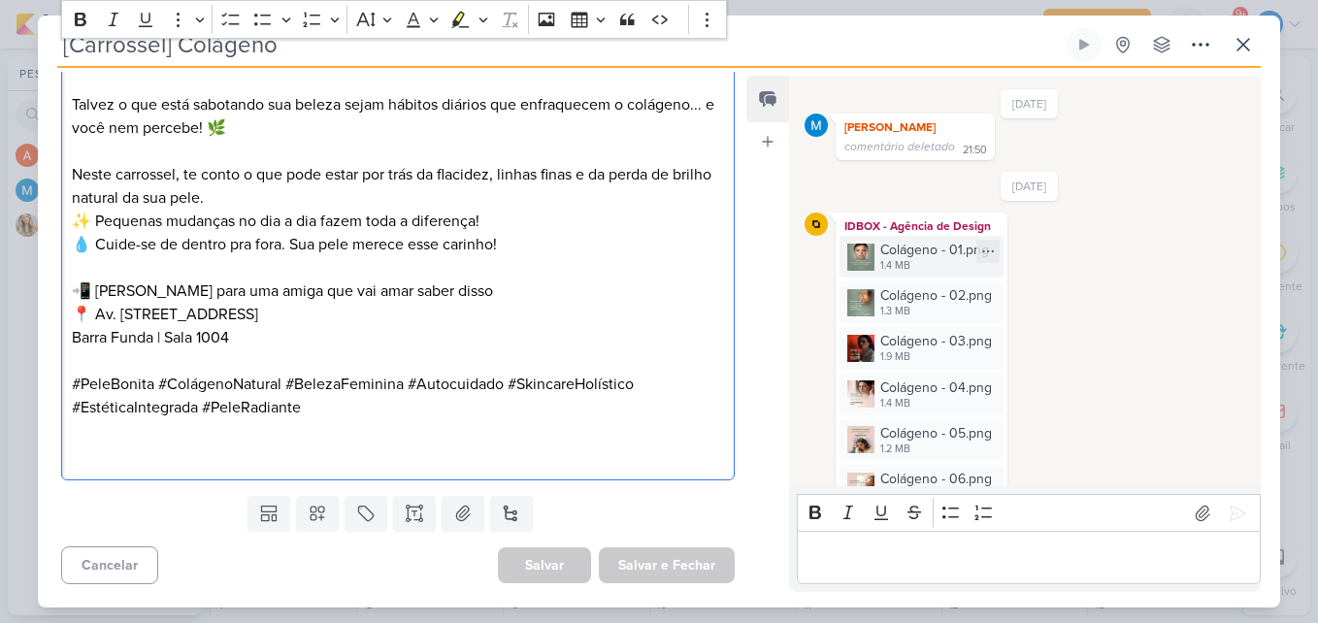
click at [906, 246] on div "Colágeno - 01.png" at bounding box center [934, 250] width 109 height 20
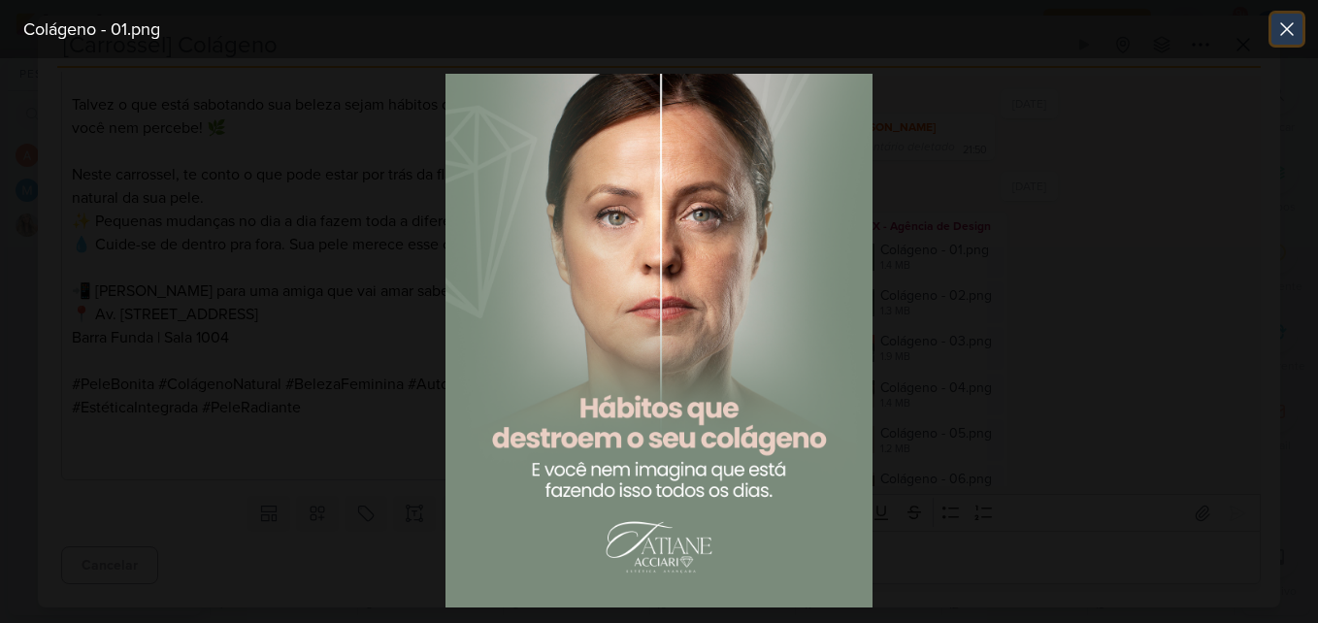
click at [1283, 23] on icon at bounding box center [1286, 28] width 23 height 23
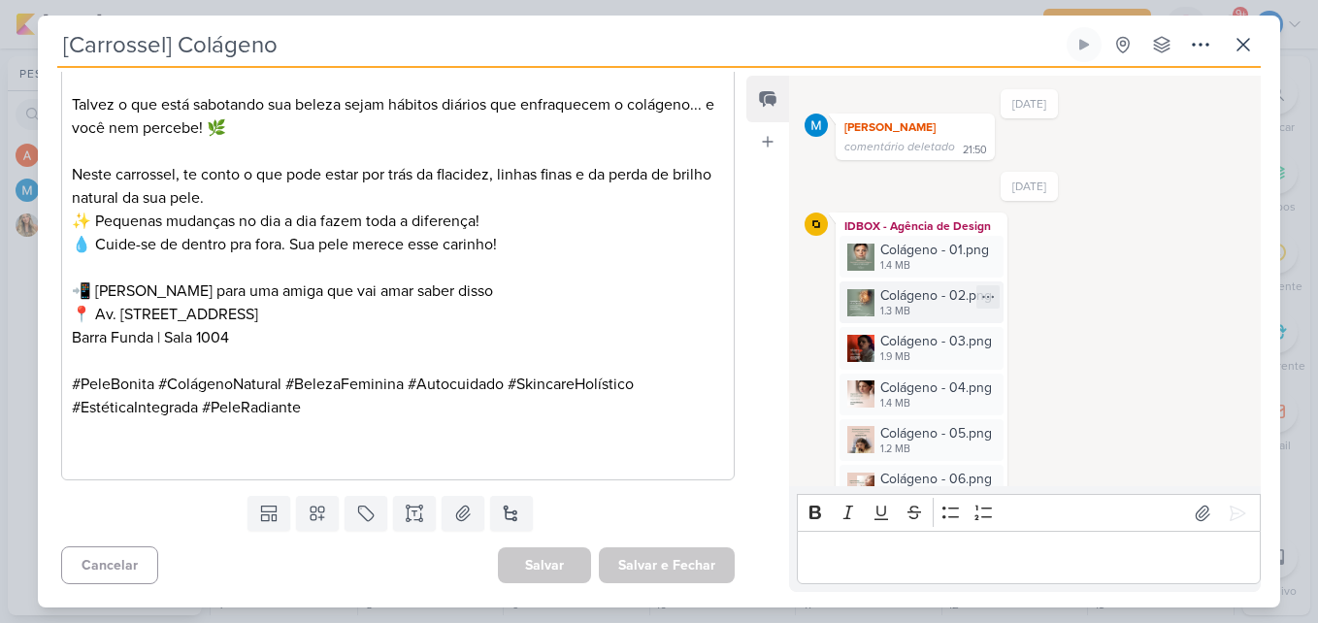
click at [899, 304] on div "1.3 MB" at bounding box center [936, 312] width 112 height 16
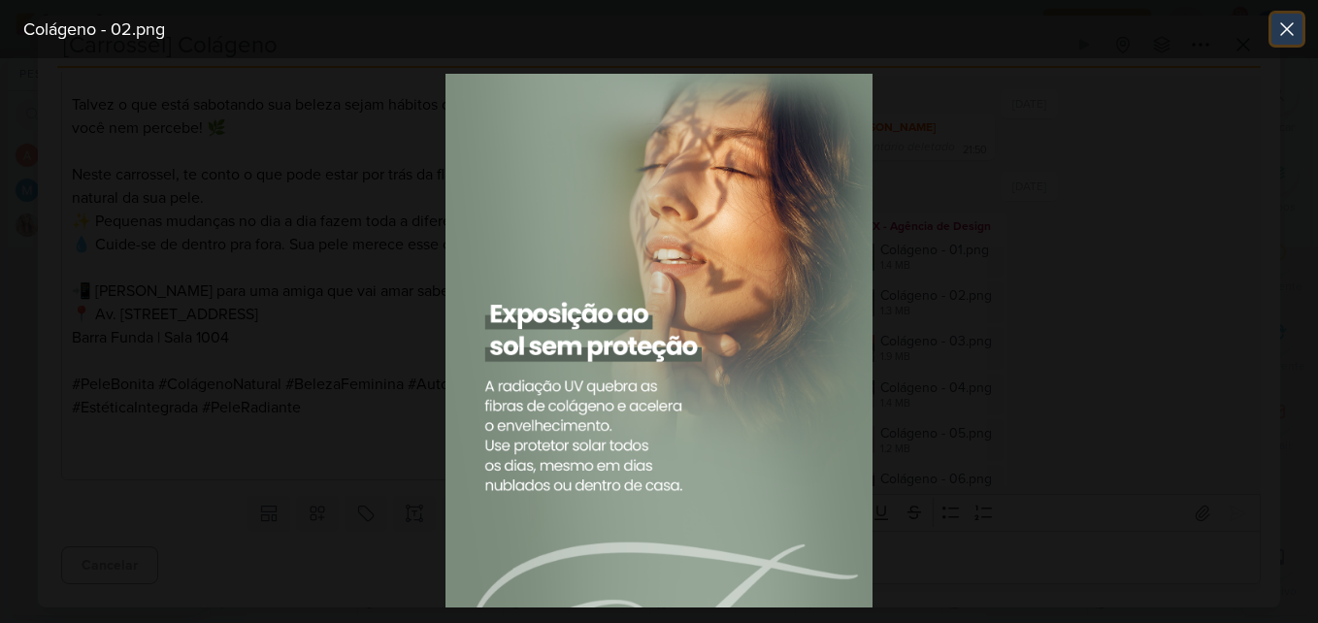
click at [1295, 18] on icon at bounding box center [1286, 28] width 23 height 23
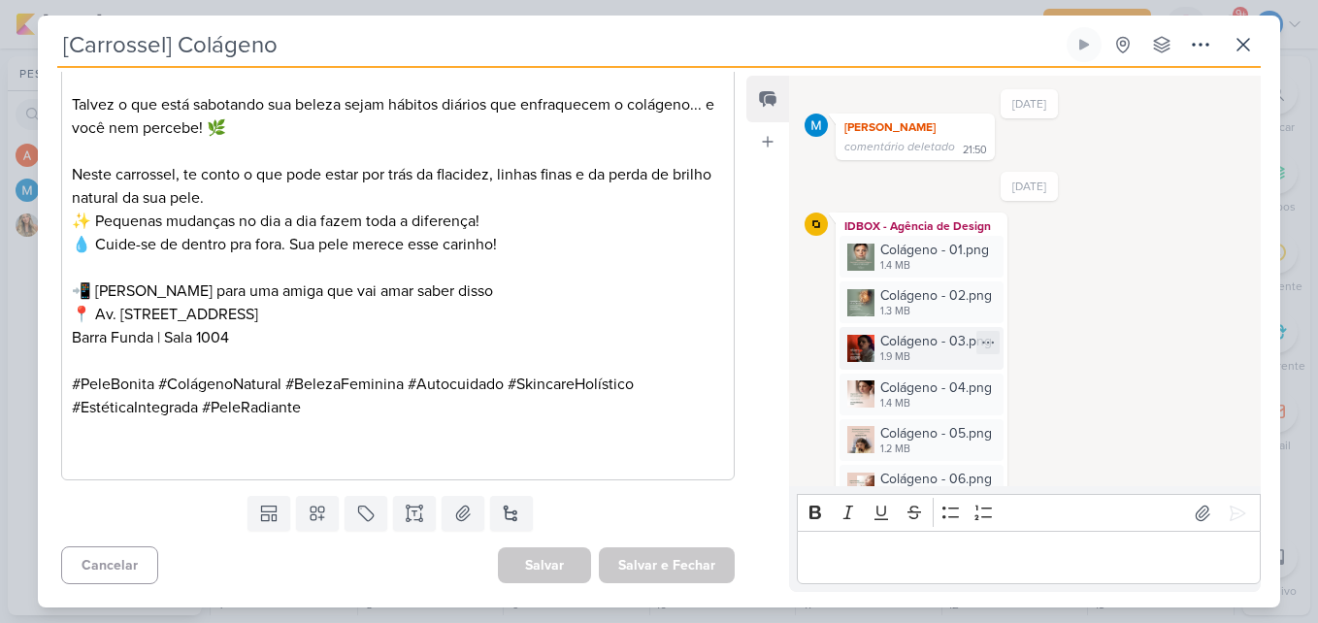
click at [897, 341] on div "Colágeno - 03.png" at bounding box center [936, 341] width 112 height 20
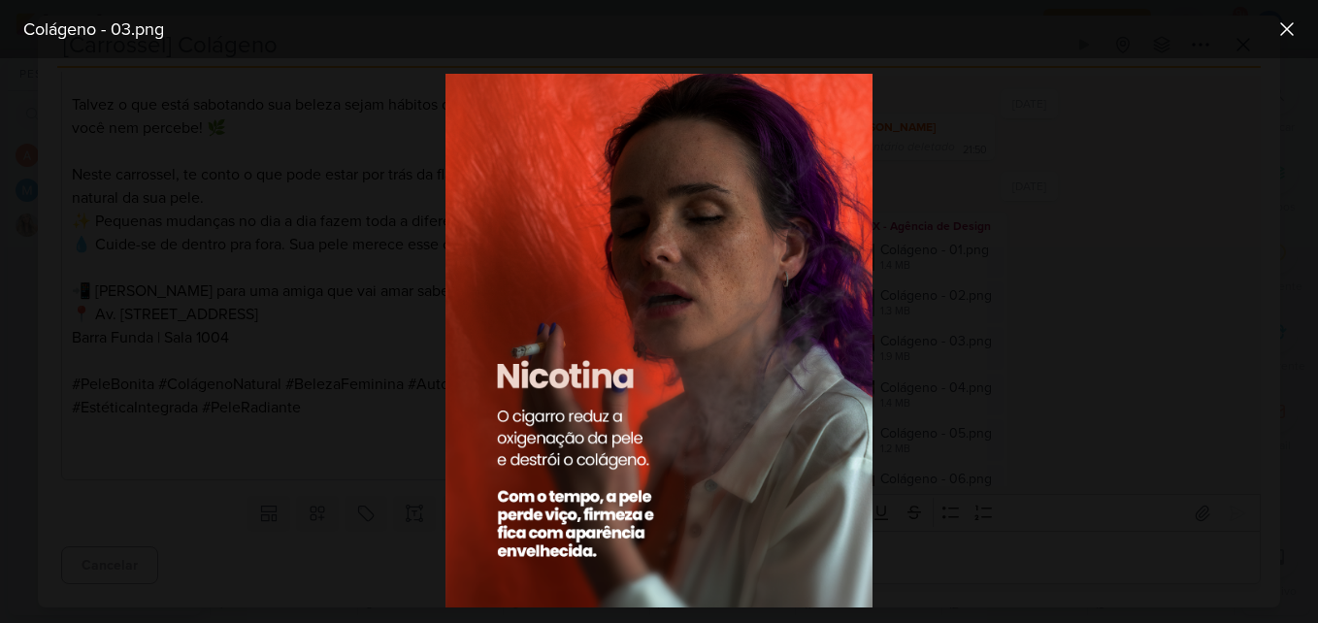
click at [1038, 300] on div at bounding box center [659, 340] width 1318 height 565
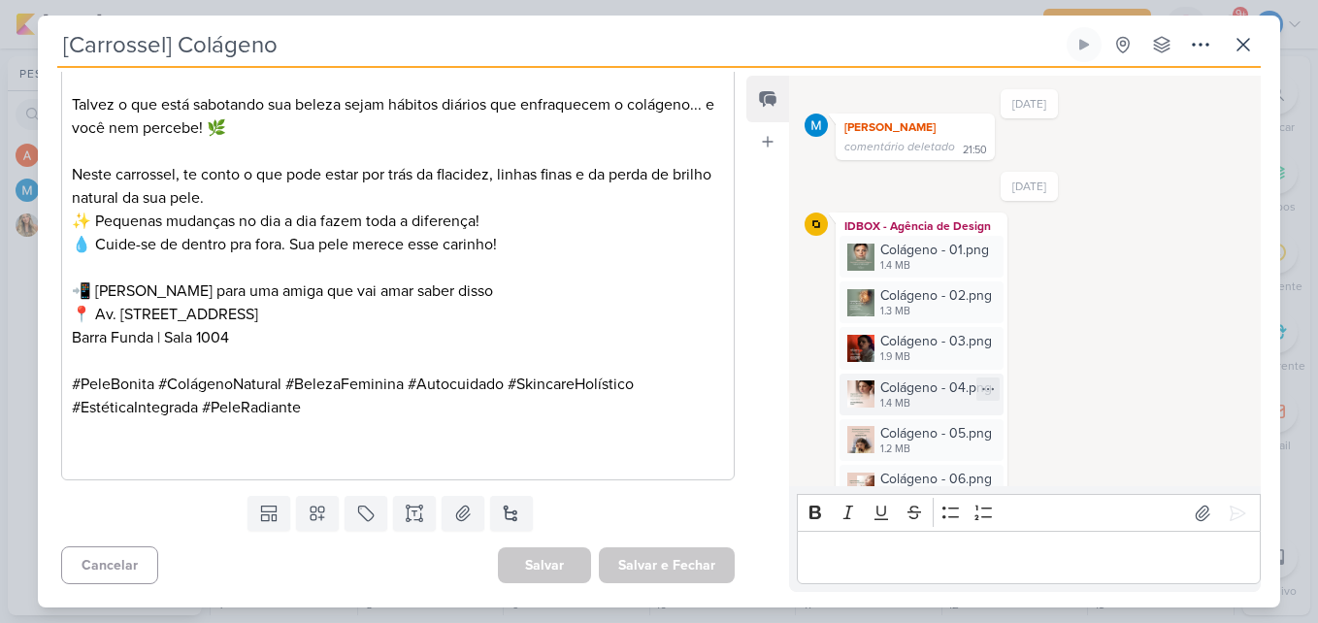
click at [927, 389] on div "Colágeno - 04.png" at bounding box center [936, 388] width 112 height 20
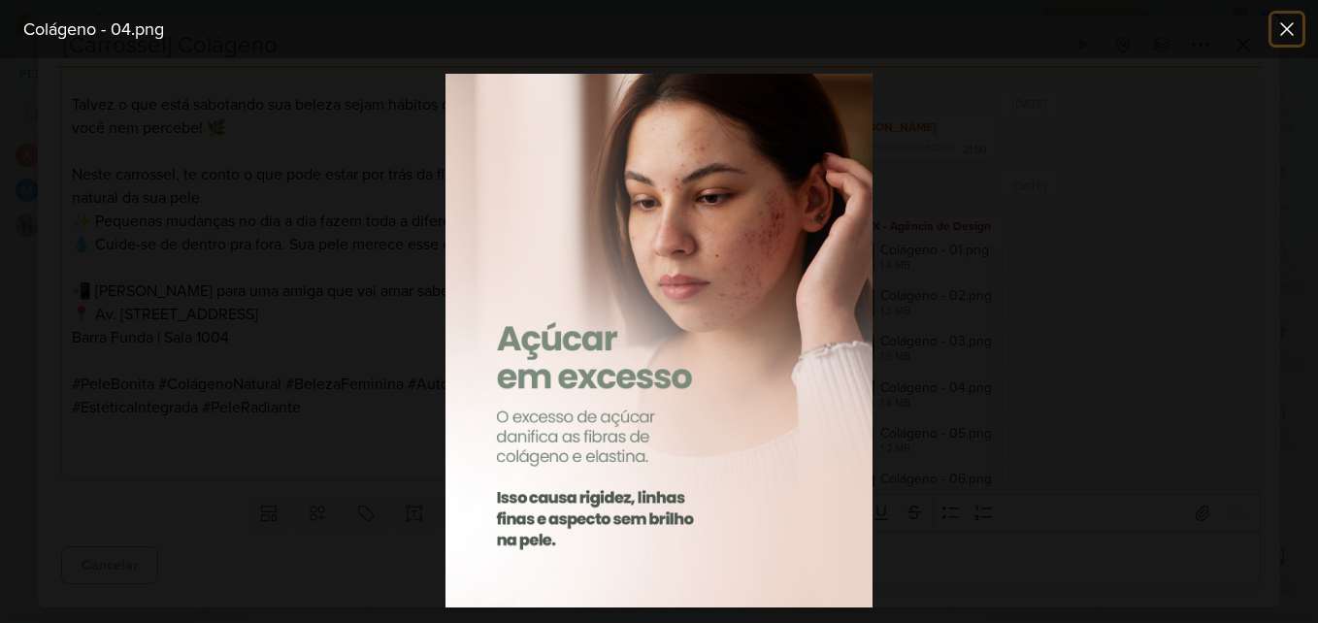
drag, startPoint x: 1297, startPoint y: 29, endPoint x: 1298, endPoint y: 39, distance: 9.8
click at [1297, 29] on icon at bounding box center [1286, 28] width 23 height 23
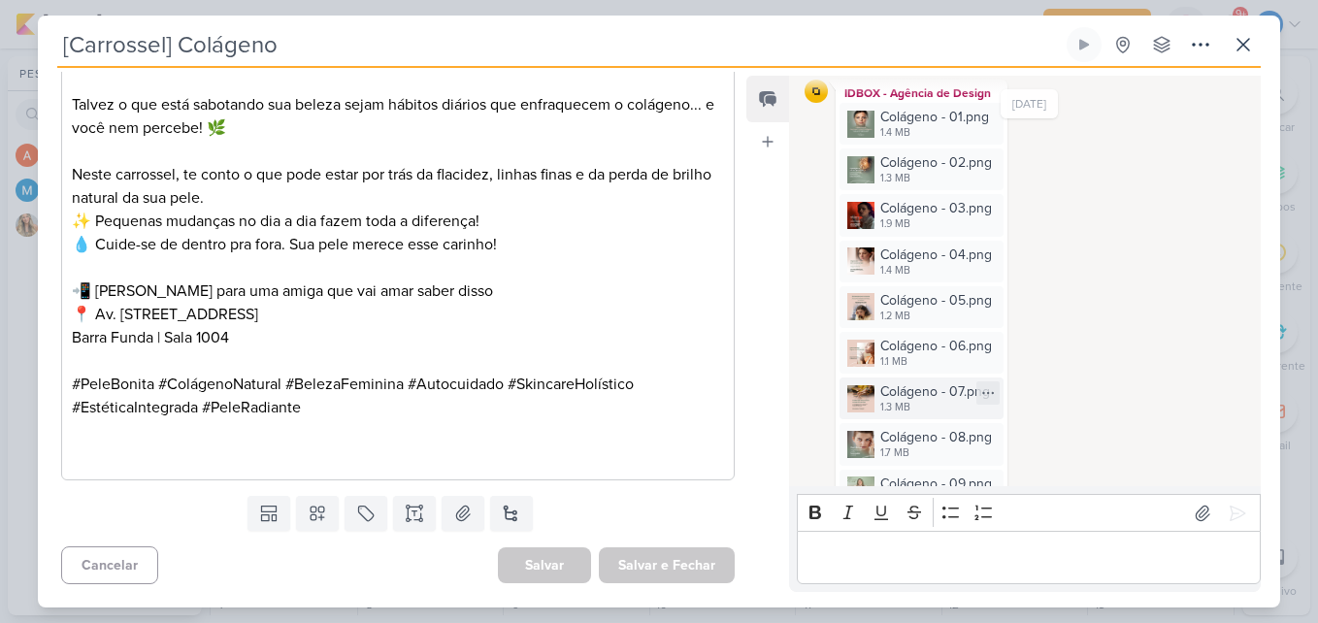
scroll to position [497, 0]
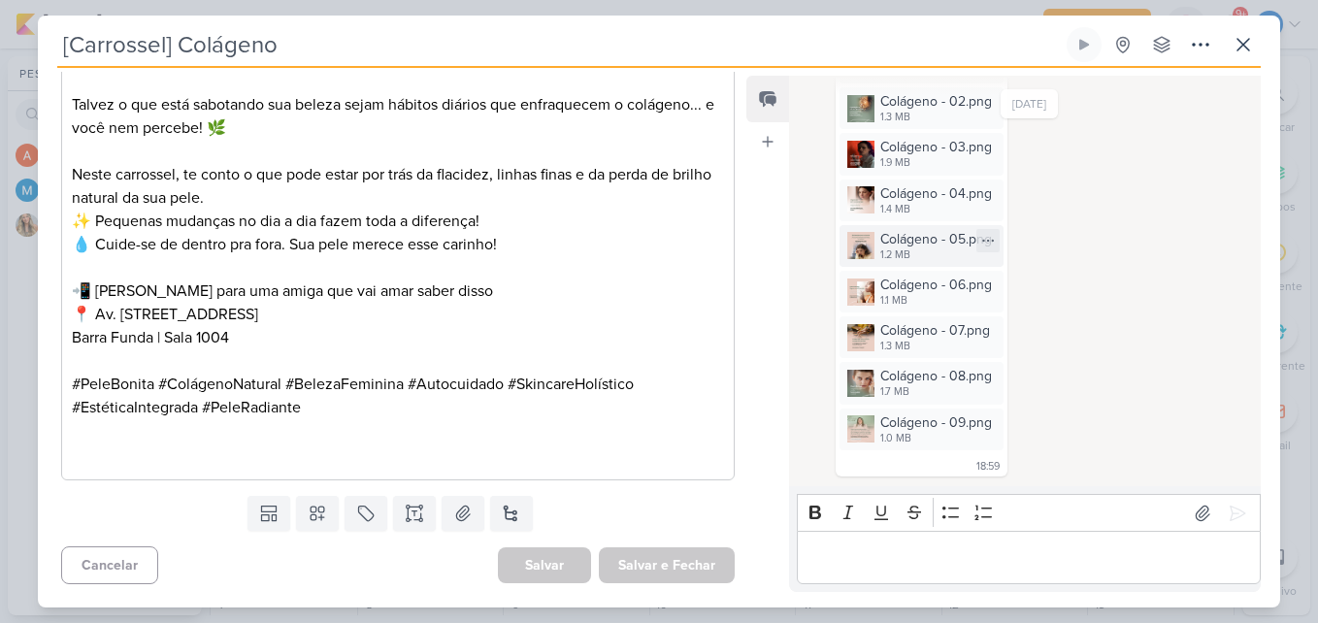
click at [914, 249] on div "1.2 MB" at bounding box center [936, 255] width 112 height 16
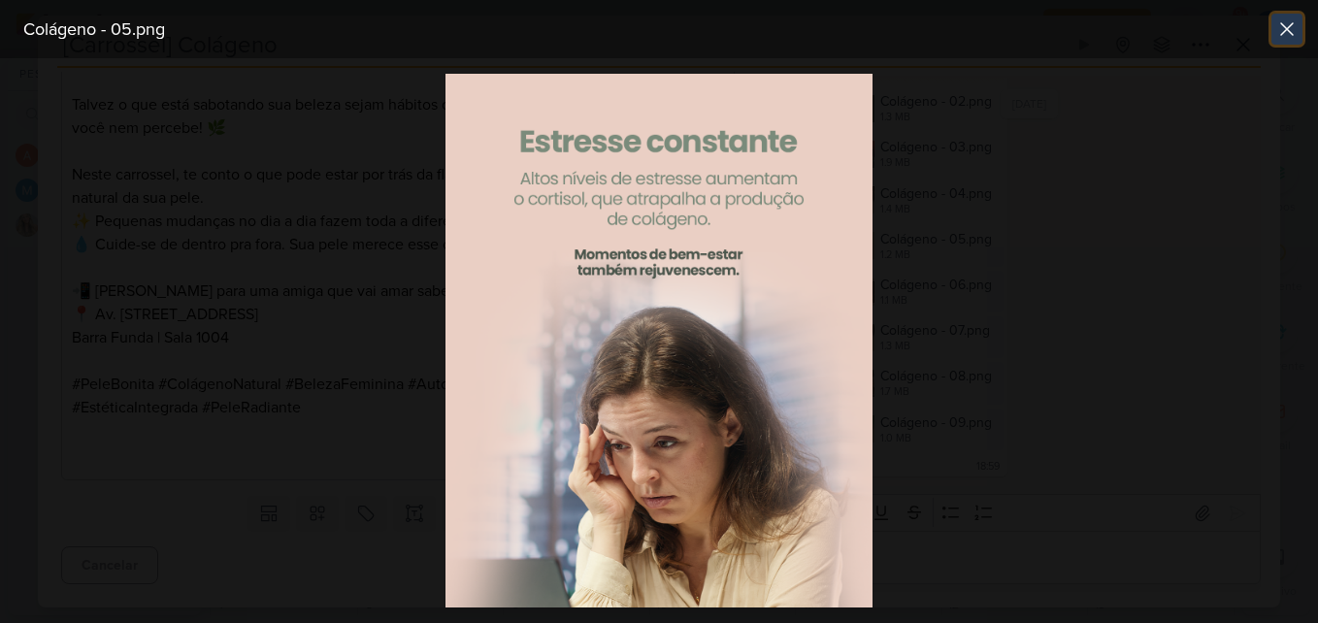
click at [1288, 22] on icon at bounding box center [1286, 28] width 23 height 23
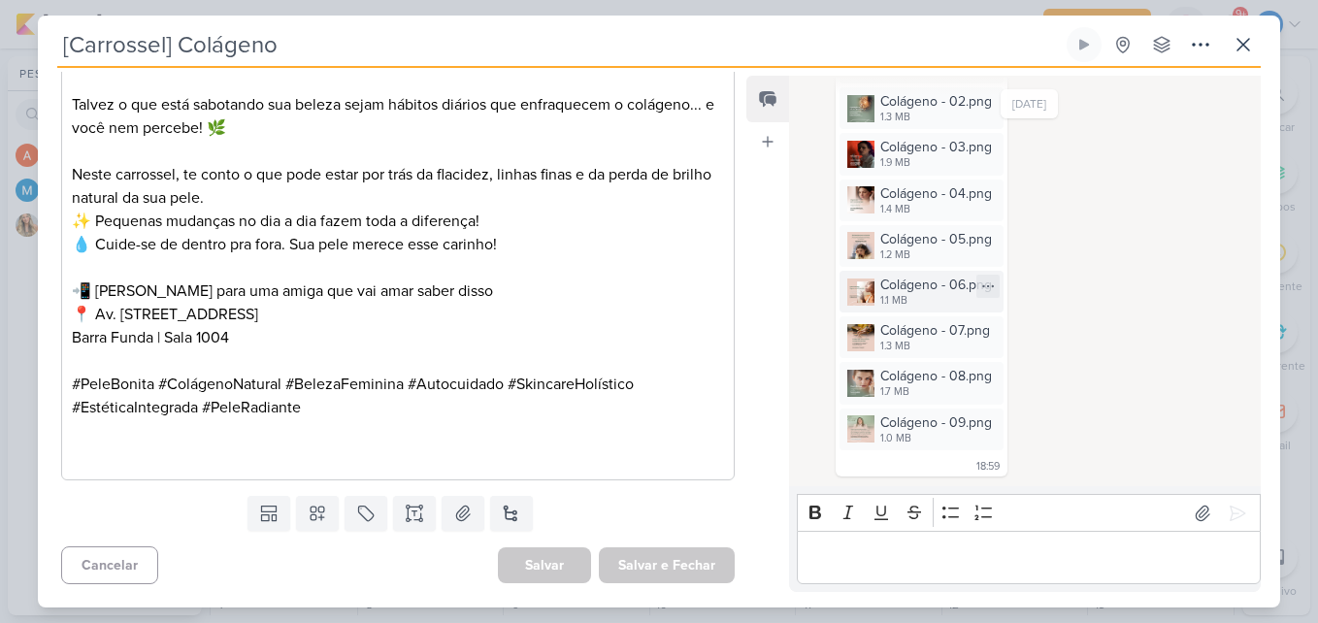
click at [933, 282] on div "Colágeno - 06.png" at bounding box center [936, 285] width 112 height 20
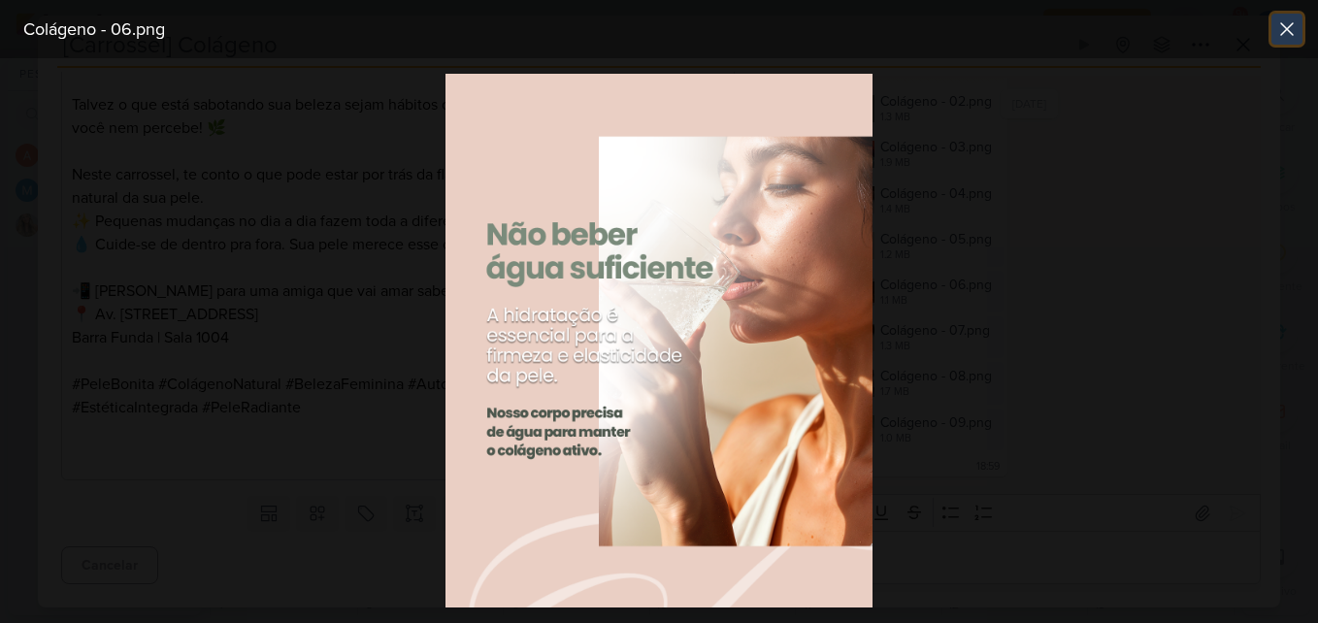
click at [1286, 24] on icon at bounding box center [1286, 28] width 23 height 23
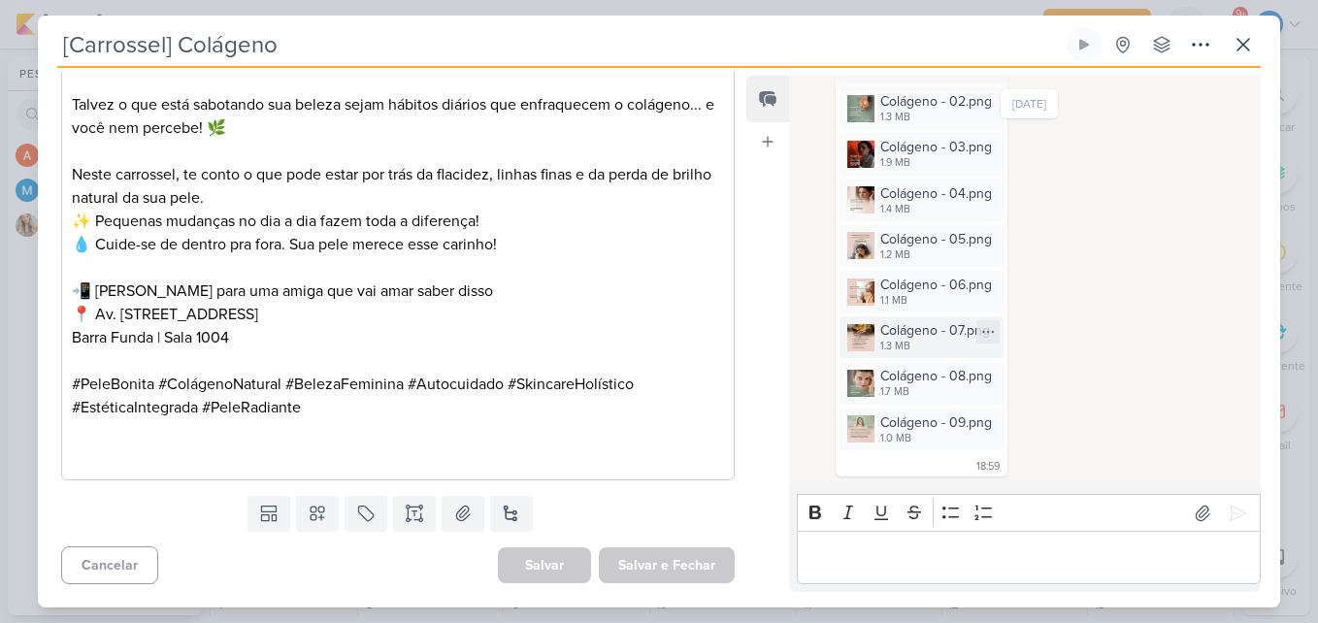
click at [937, 339] on div "Colágeno - 07.png" at bounding box center [935, 330] width 110 height 20
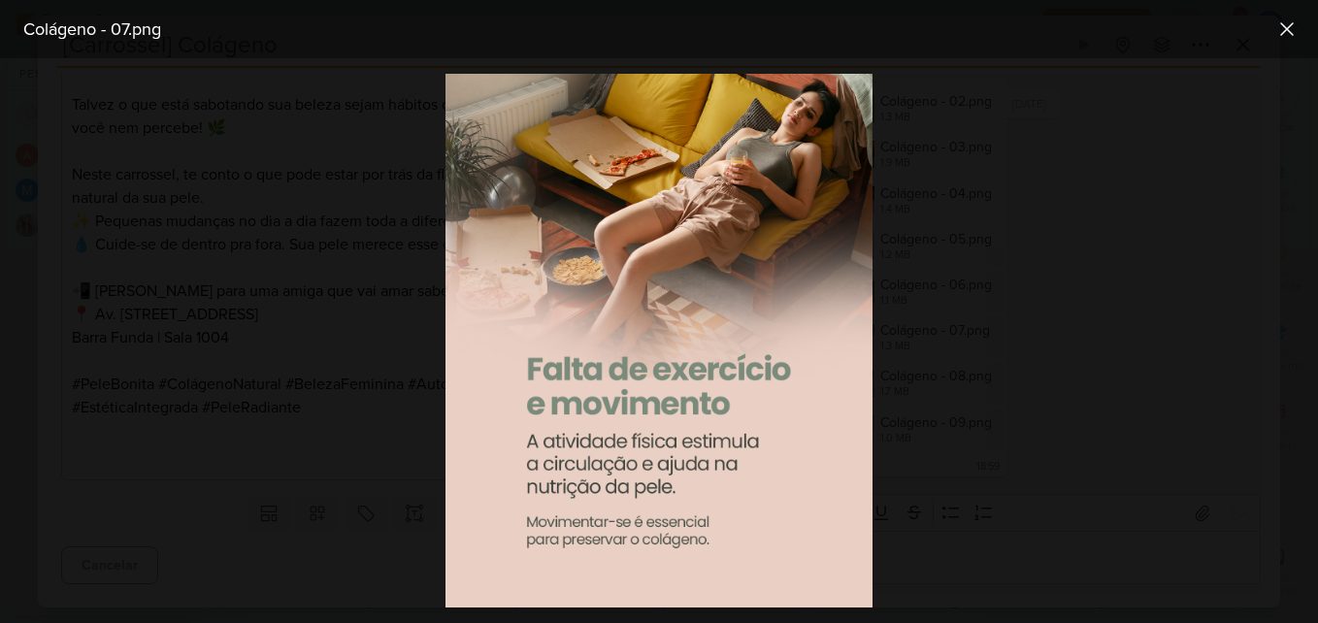
click at [1002, 290] on div at bounding box center [659, 340] width 1318 height 565
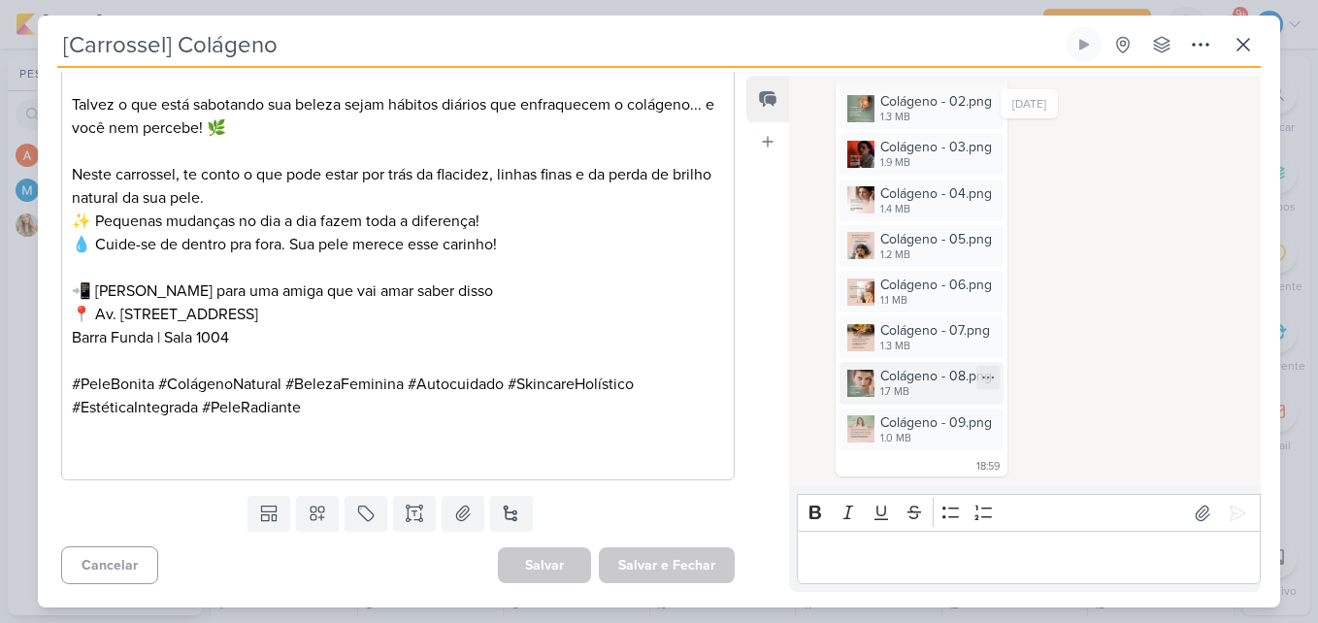
click at [843, 387] on div "Colágeno - 08.png 1.7 MB" at bounding box center [921, 383] width 164 height 42
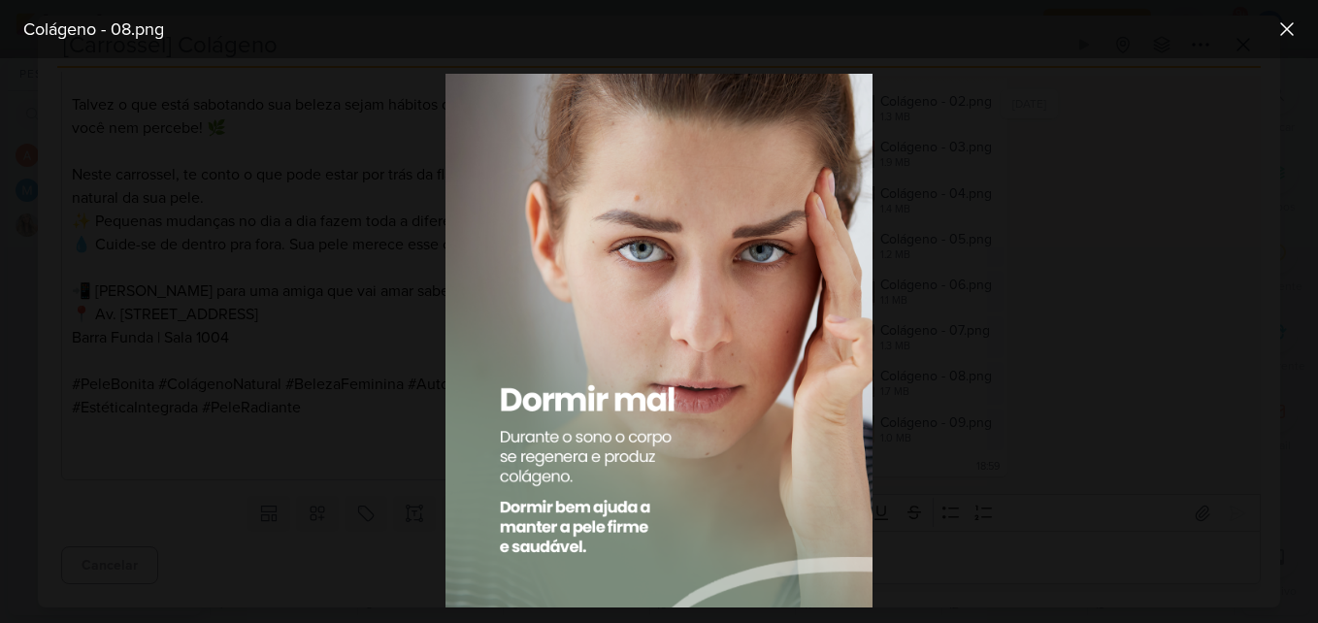
click at [1305, 169] on div at bounding box center [659, 340] width 1318 height 565
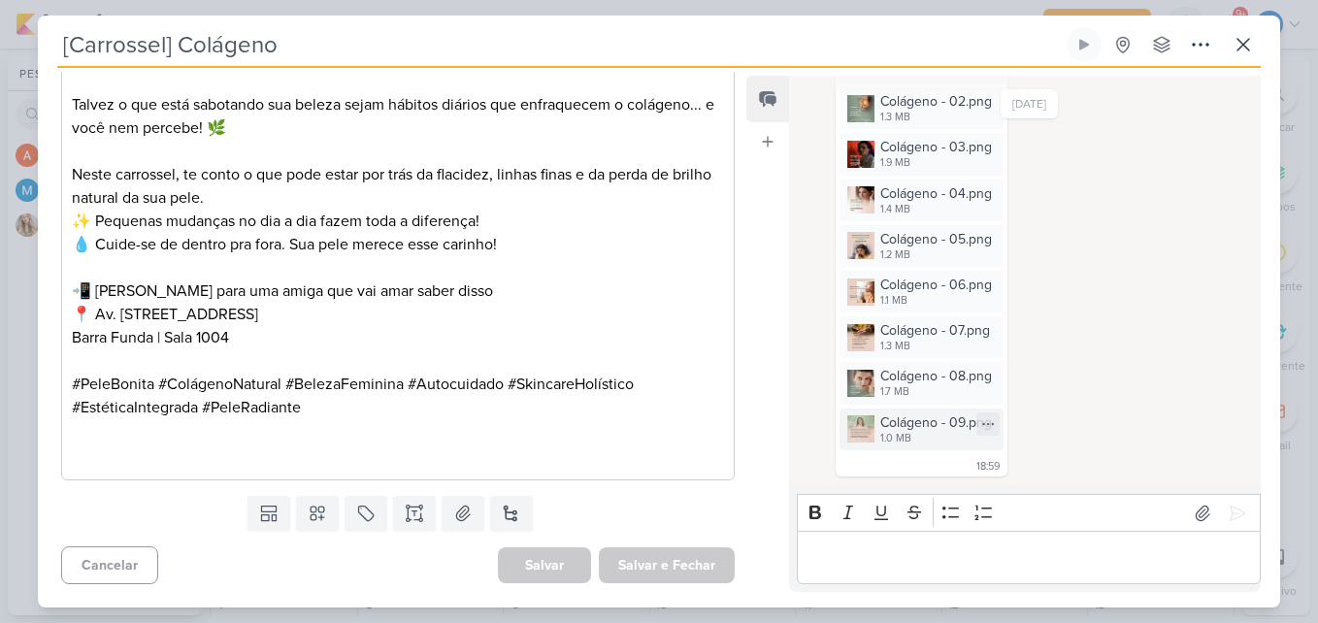
click at [918, 430] on div "Colágeno - 09.png" at bounding box center [936, 422] width 112 height 20
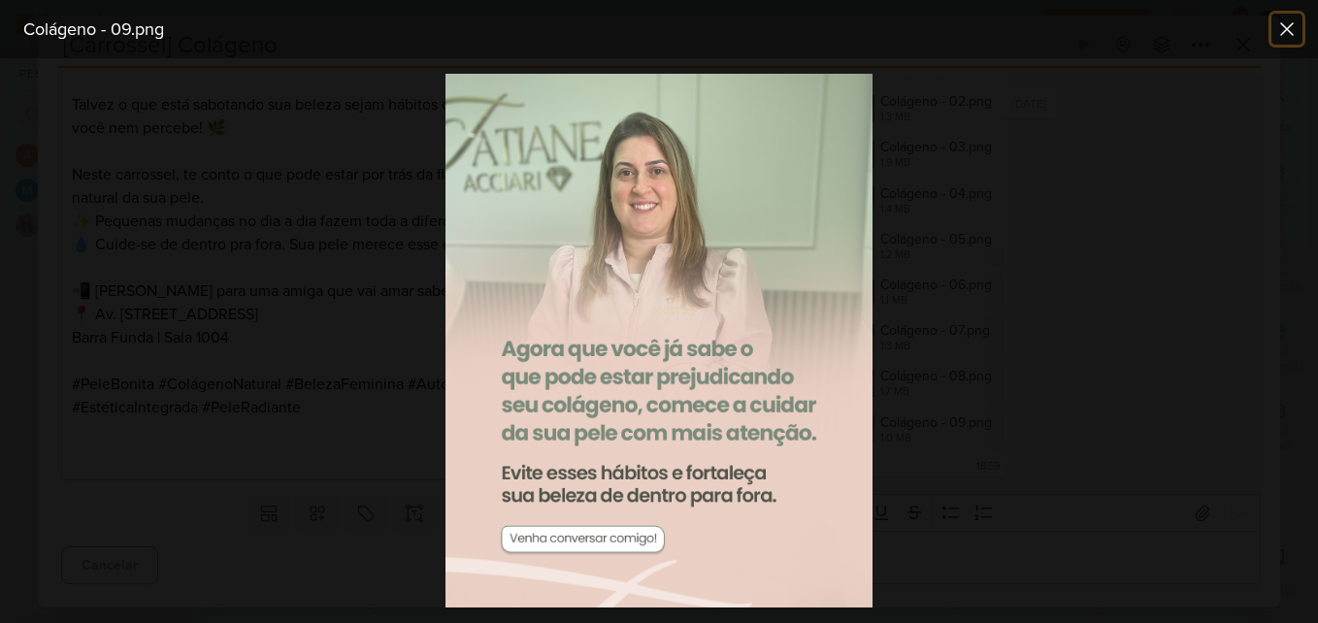
drag, startPoint x: 1275, startPoint y: 20, endPoint x: 1264, endPoint y: 57, distance: 38.7
click at [1275, 20] on icon at bounding box center [1286, 28] width 23 height 23
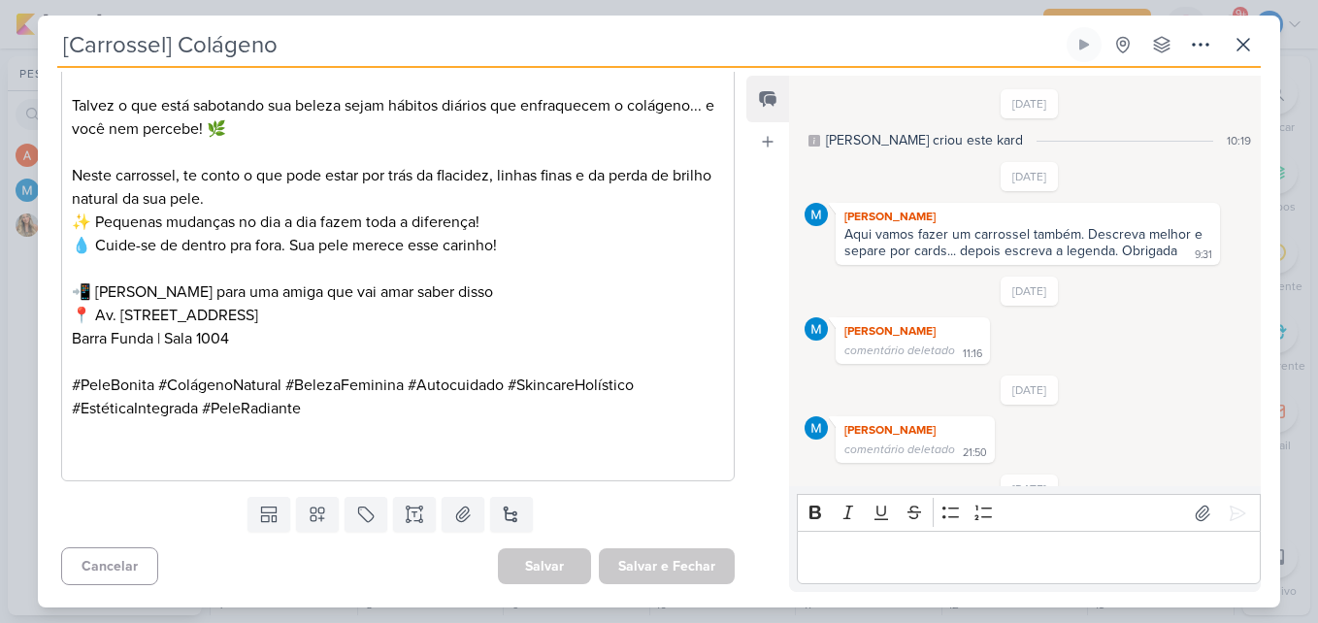
scroll to position [2360, 0]
click at [1249, 47] on icon at bounding box center [1243, 44] width 23 height 23
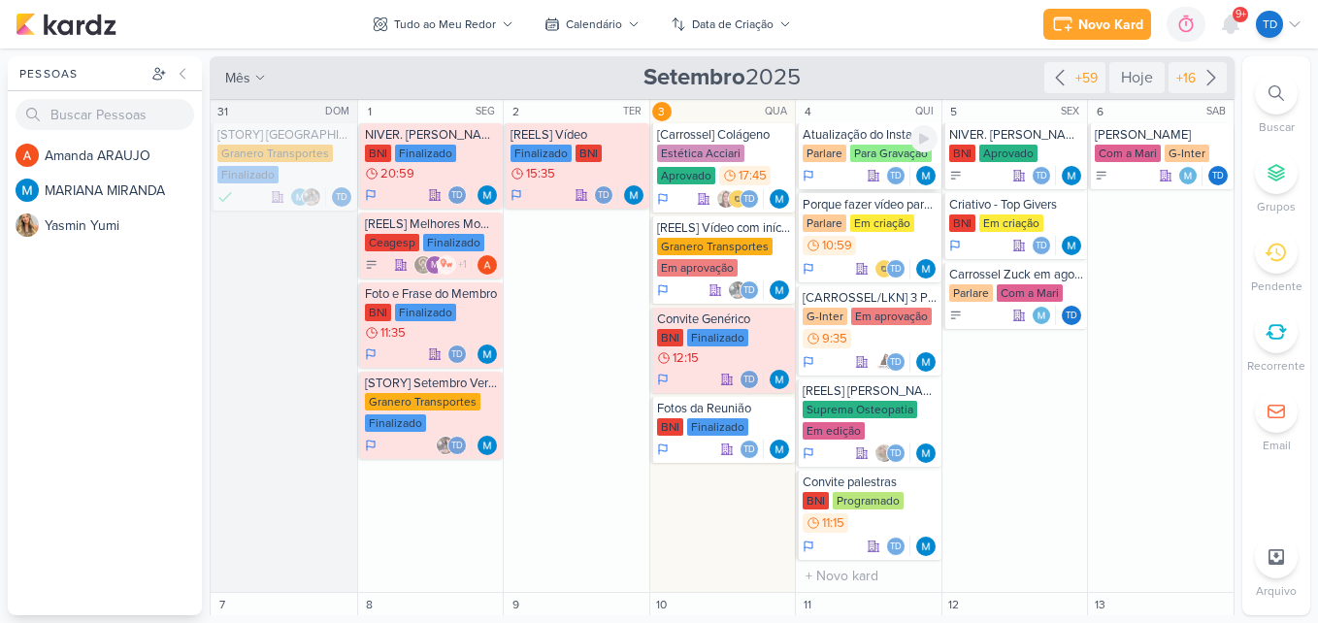
click at [879, 162] on div "Parlare Para Gravação" at bounding box center [870, 154] width 135 height 19
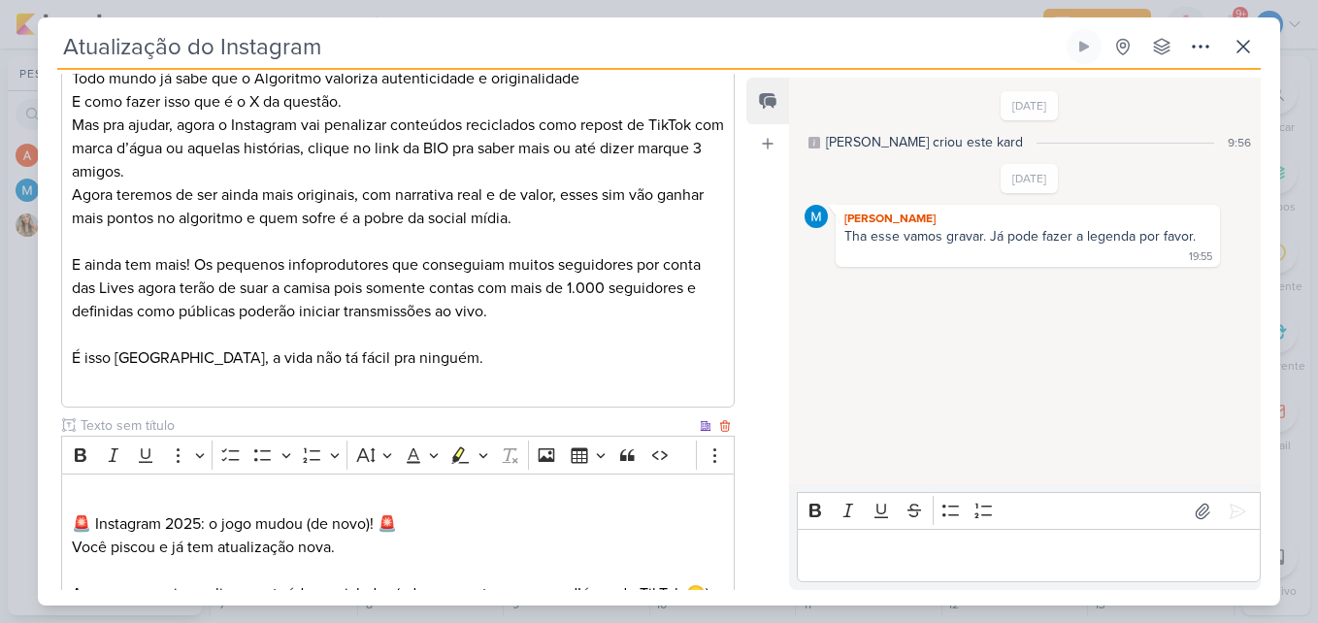
scroll to position [322, 0]
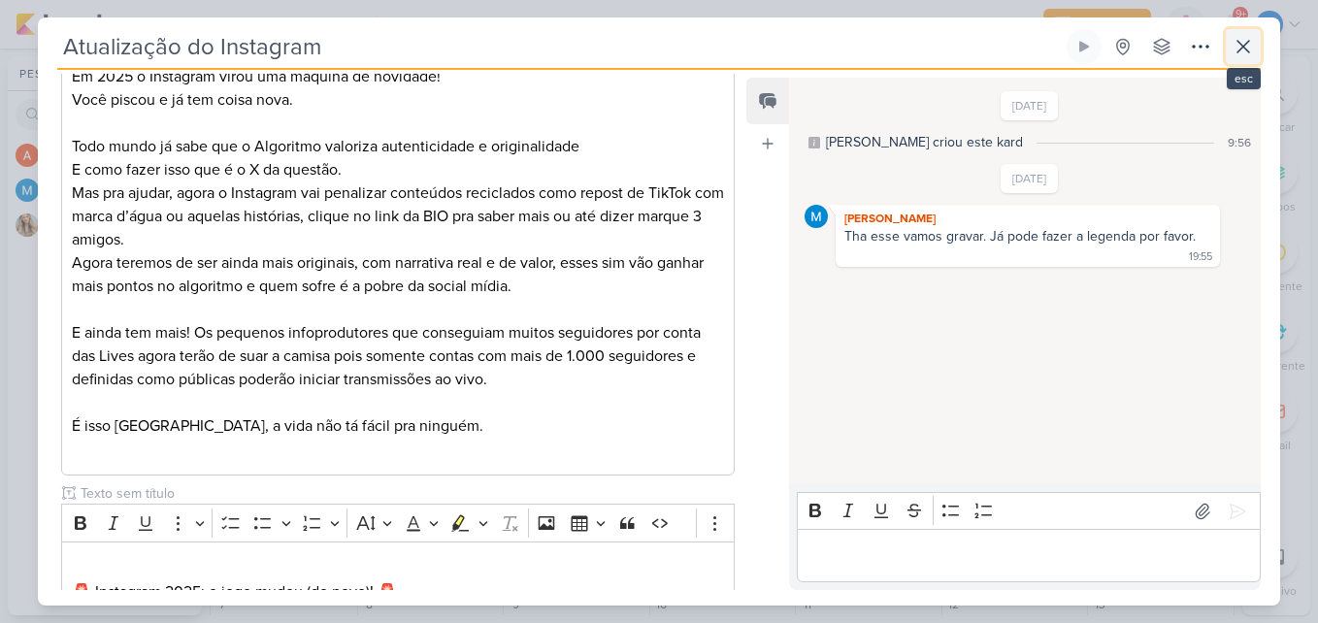
click at [1255, 41] on button at bounding box center [1243, 46] width 35 height 35
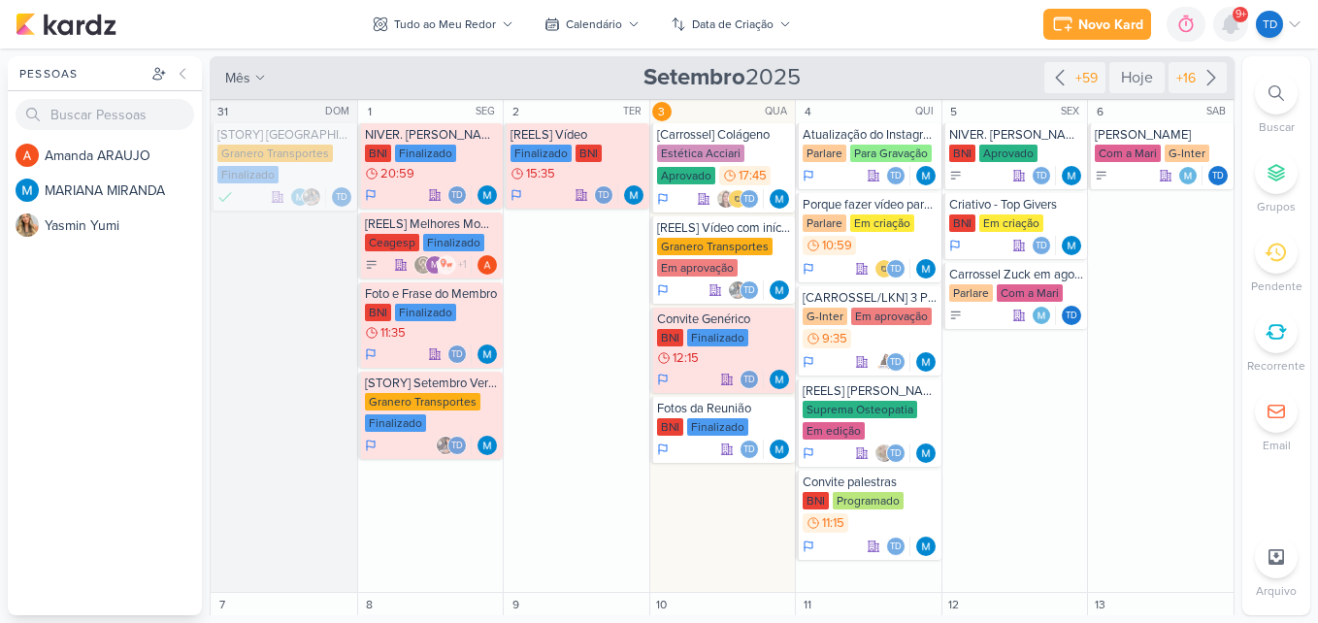
click at [1245, 27] on div at bounding box center [1230, 24] width 35 height 35
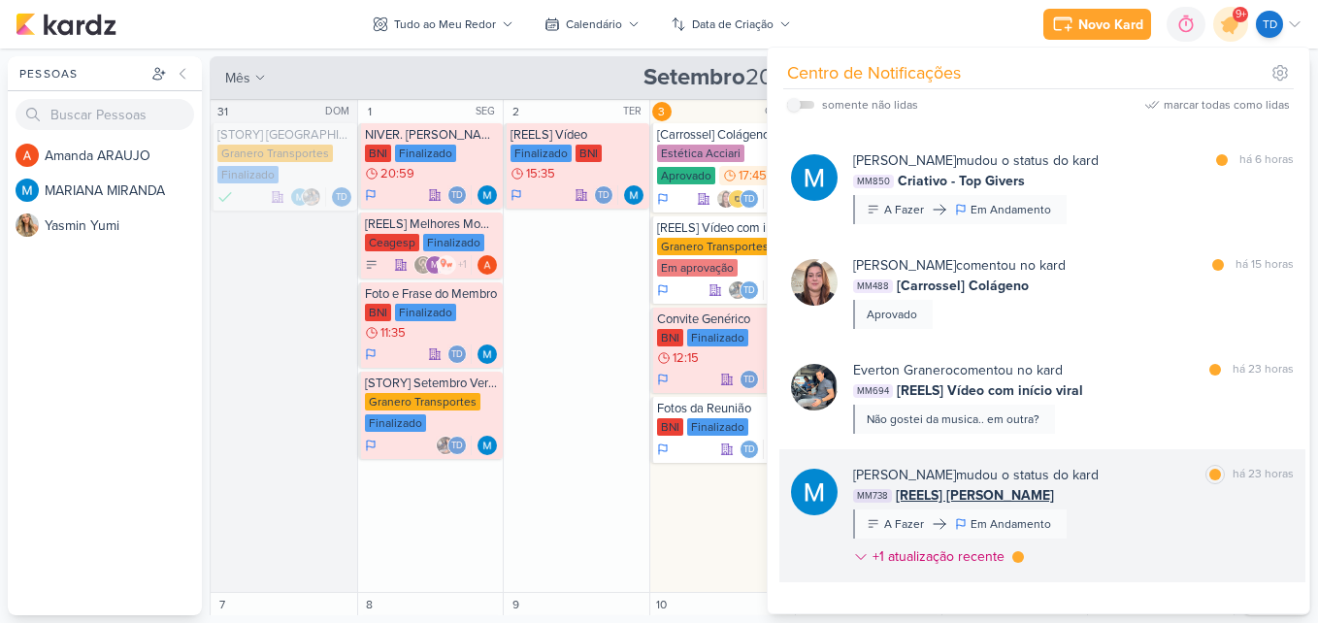
scroll to position [1087, 0]
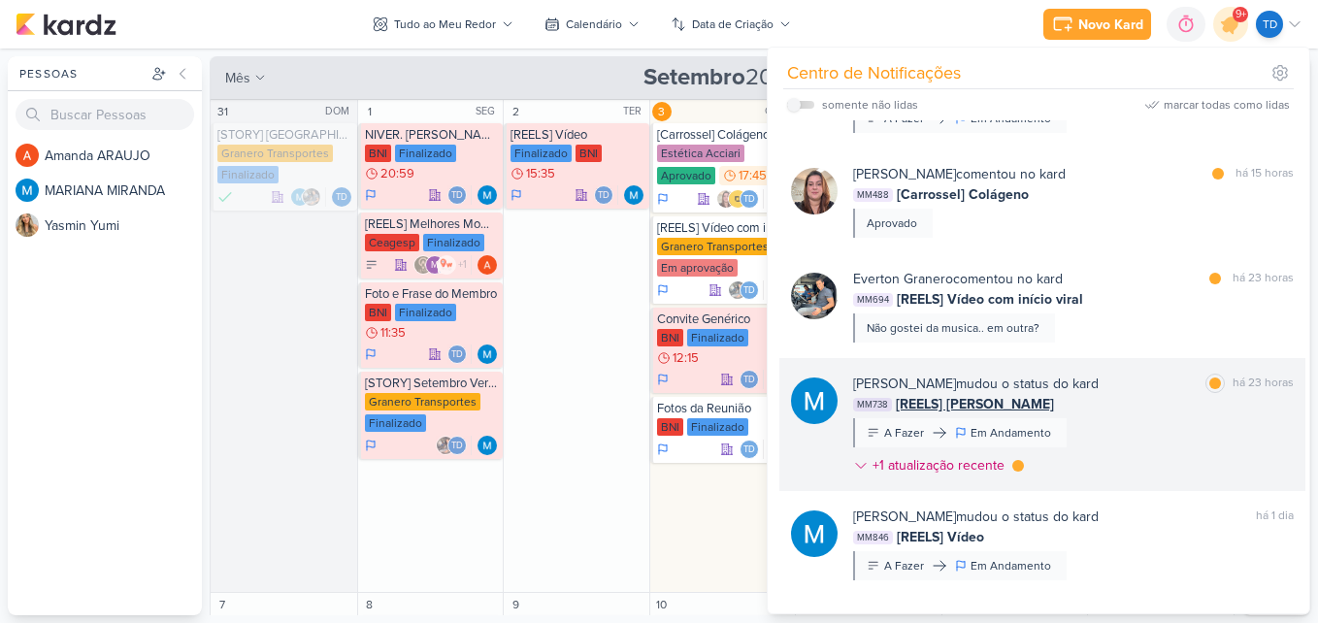
click at [1086, 434] on div "MARIANA MIRANDA mudou o status do kard marcar como lida há 23 horas MM738 [REEL…" at bounding box center [1073, 429] width 441 height 110
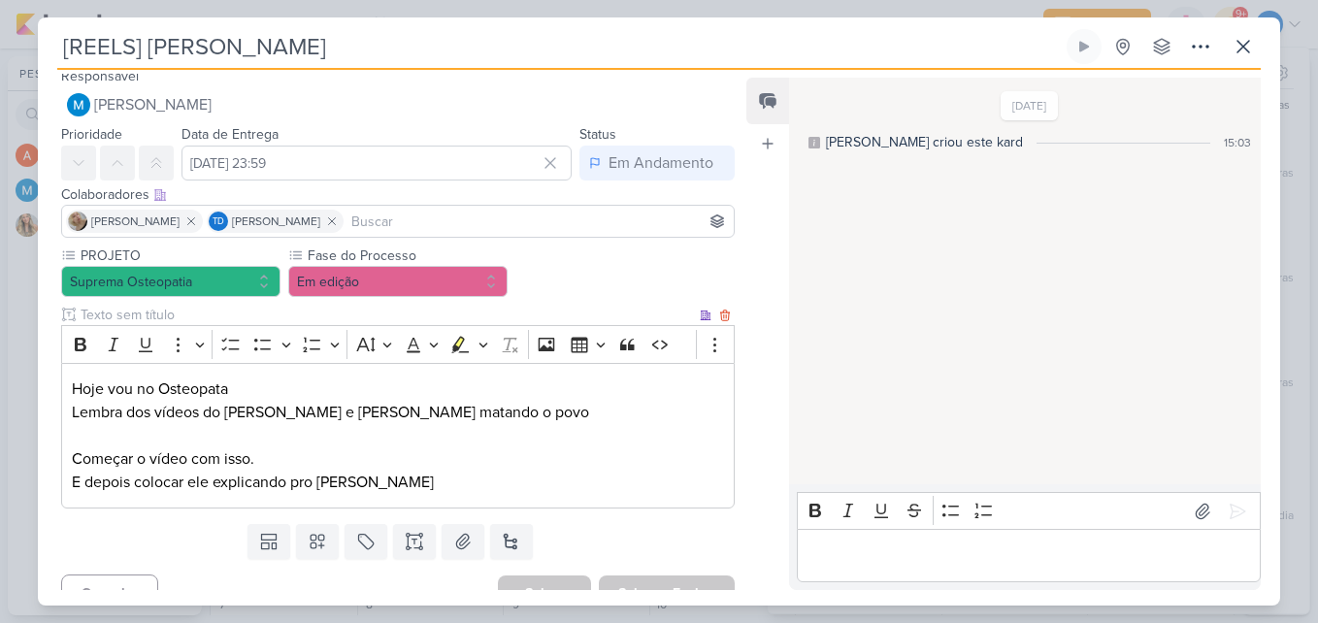
scroll to position [36, 0]
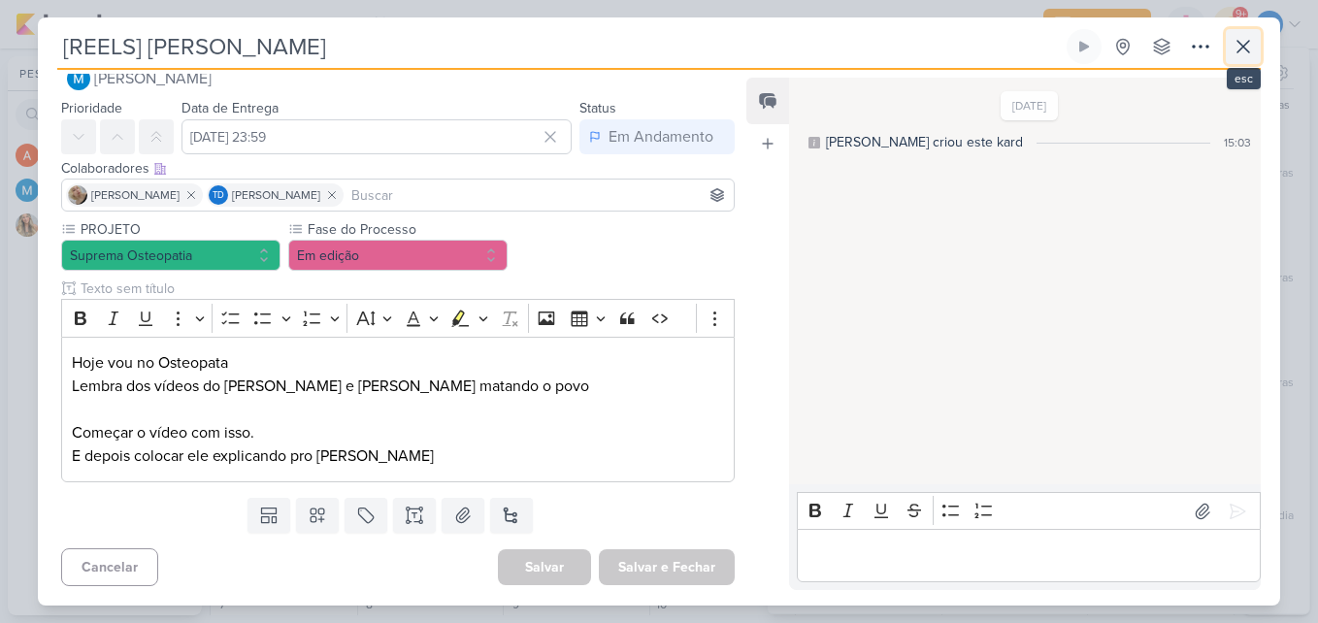
click at [1249, 46] on icon at bounding box center [1243, 46] width 23 height 23
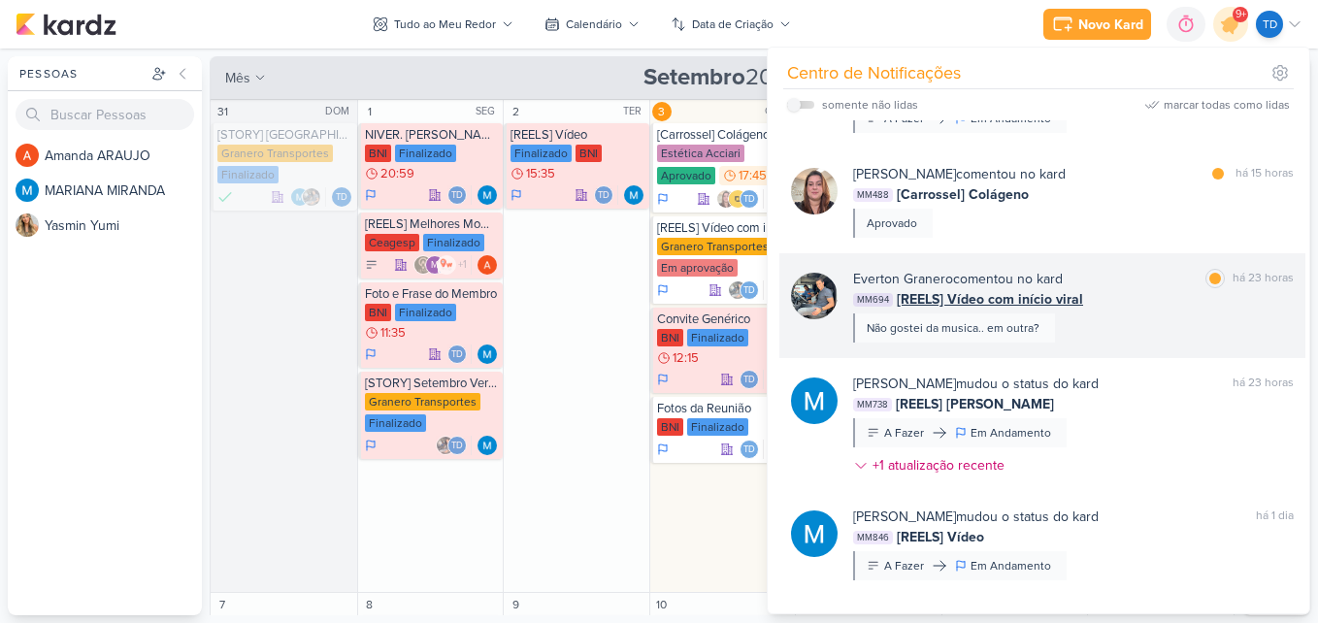
click at [1149, 300] on div "MM694 [REELS] Vídeo com início viral" at bounding box center [1073, 299] width 441 height 20
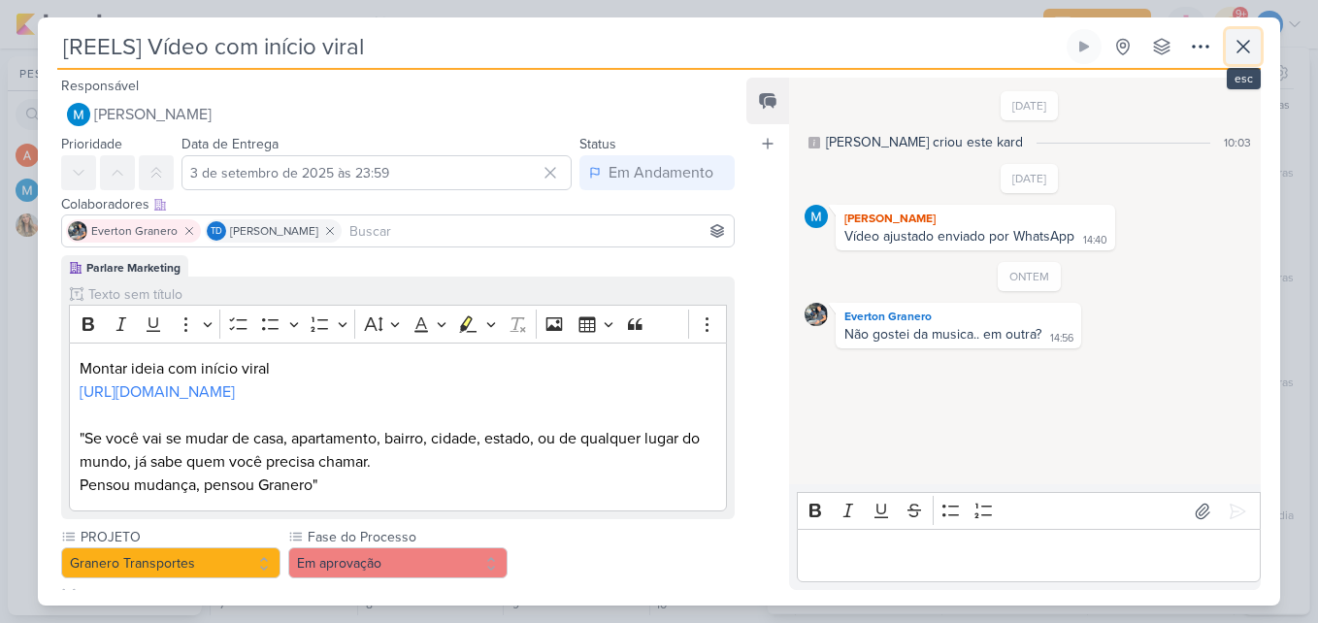
click at [1229, 57] on button at bounding box center [1243, 46] width 35 height 35
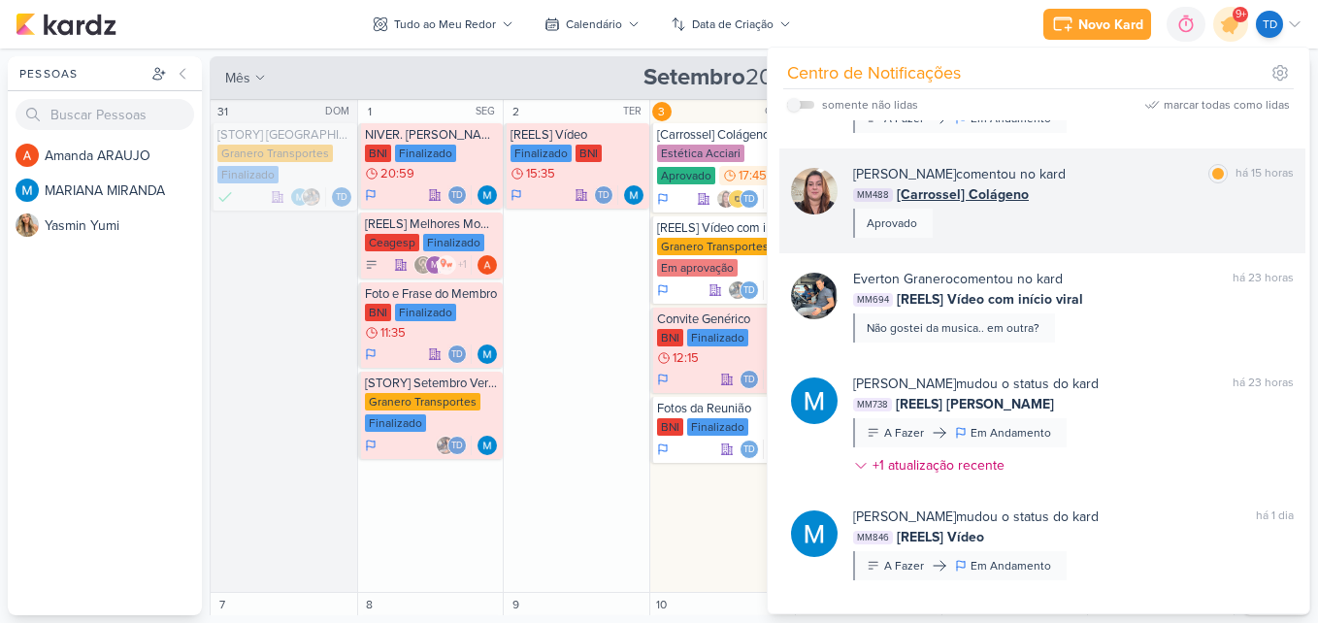
click at [1129, 213] on div "Tatiane Acciari comentou no kard marcar como lida há 15 horas MM488 [Carrossel]…" at bounding box center [1073, 201] width 441 height 74
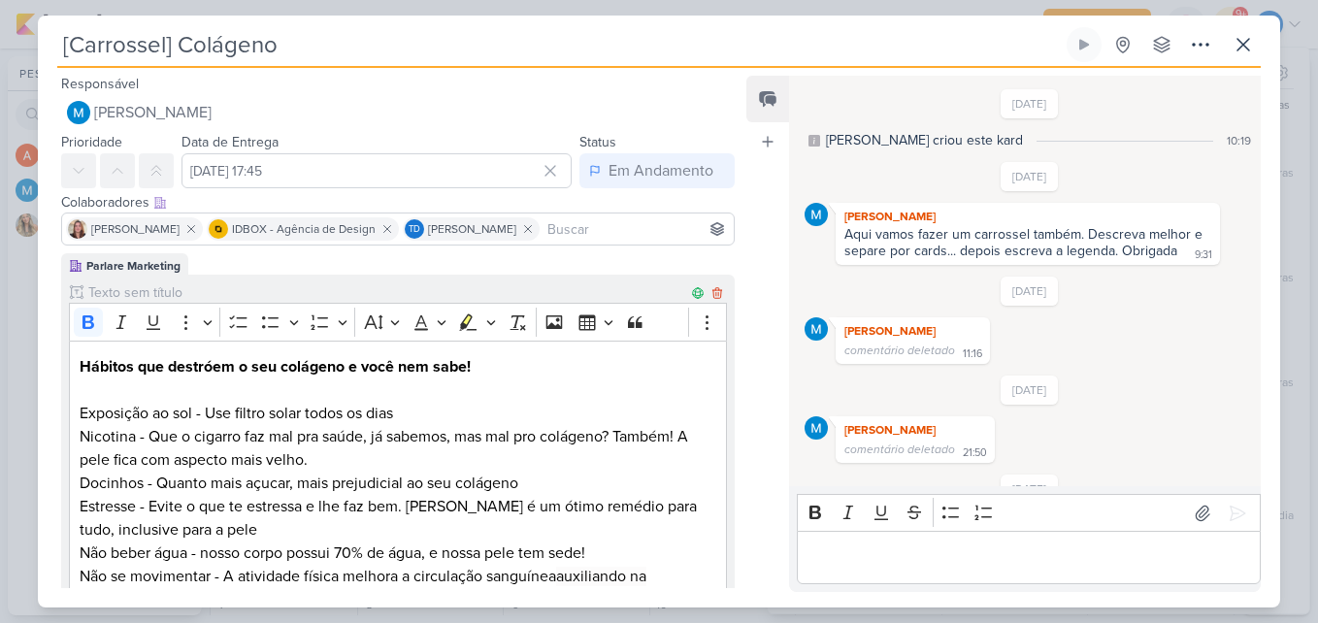
scroll to position [691, 0]
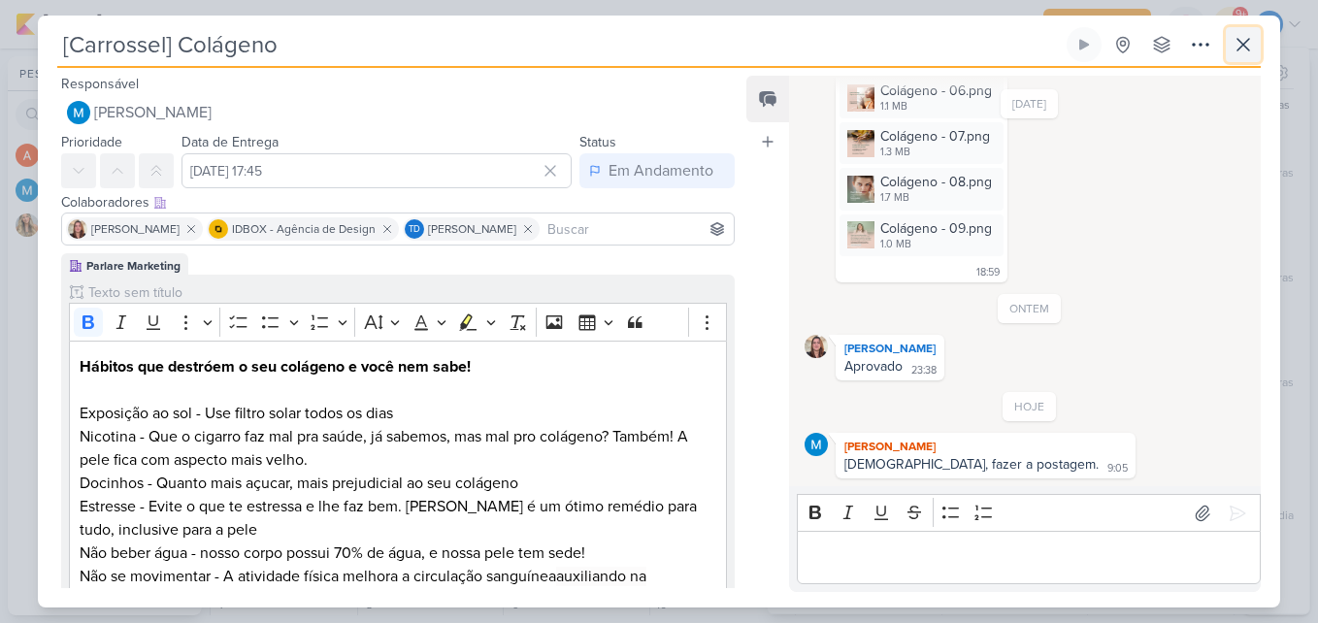
click at [1249, 47] on icon at bounding box center [1243, 44] width 23 height 23
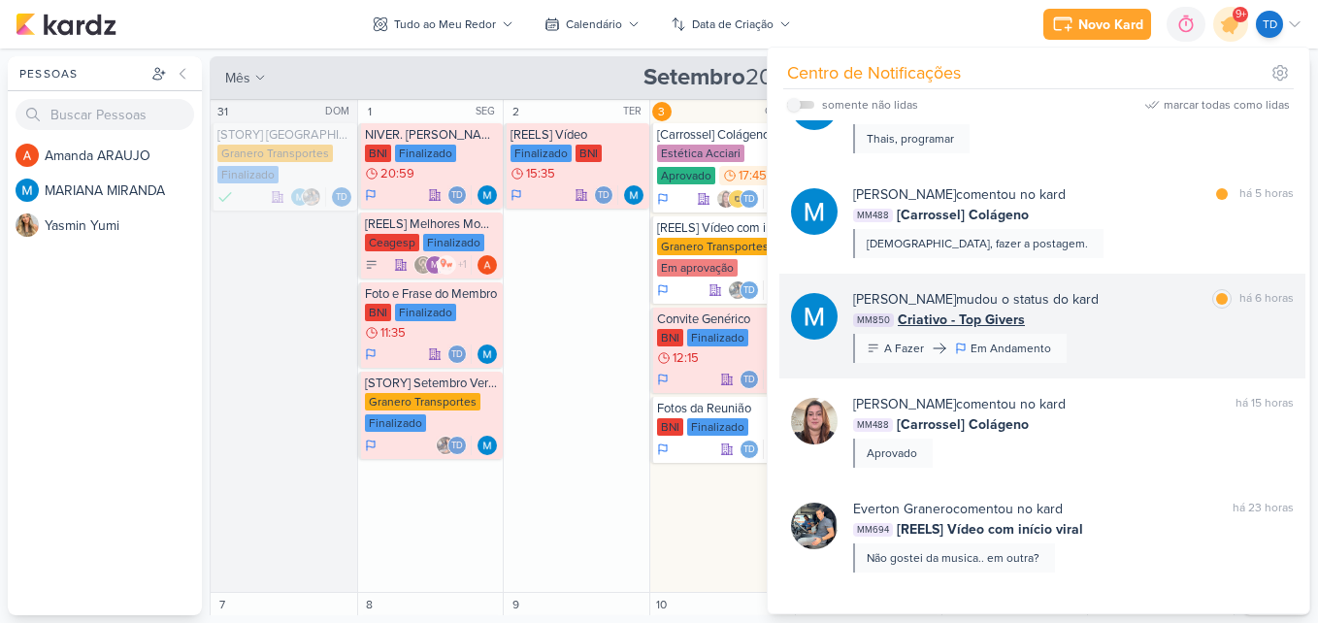
scroll to position [796, 0]
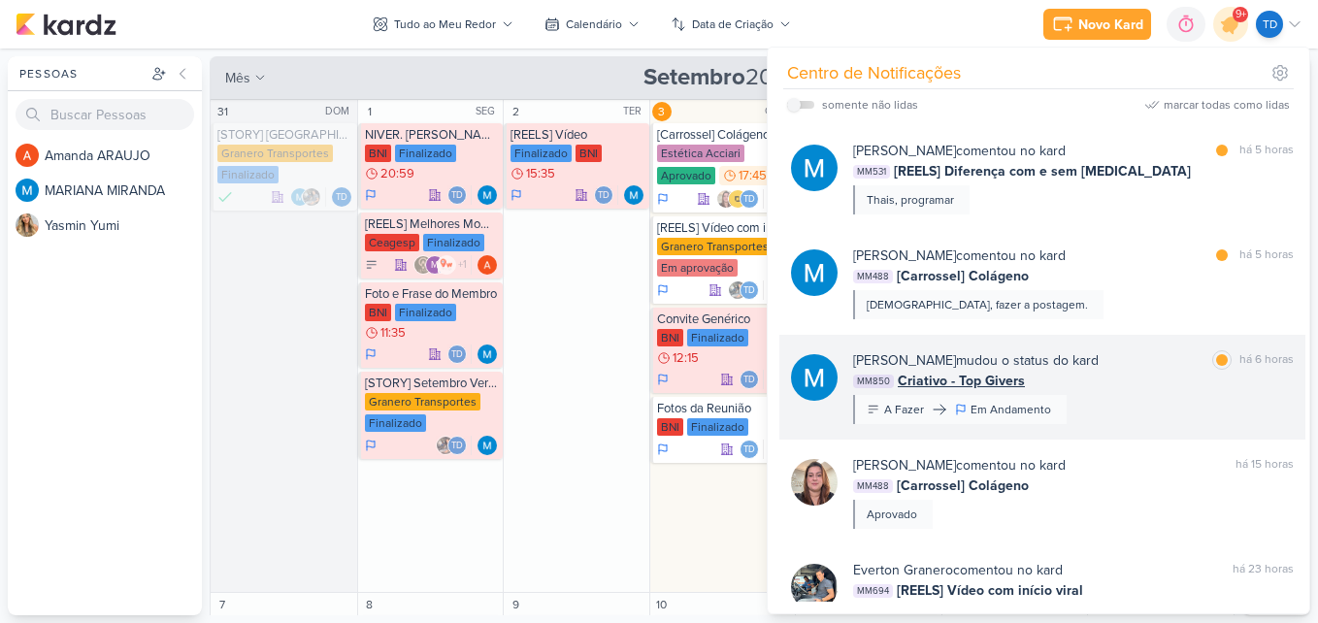
click at [1111, 383] on div "MM850 Criativo - Top Givers" at bounding box center [1073, 381] width 441 height 20
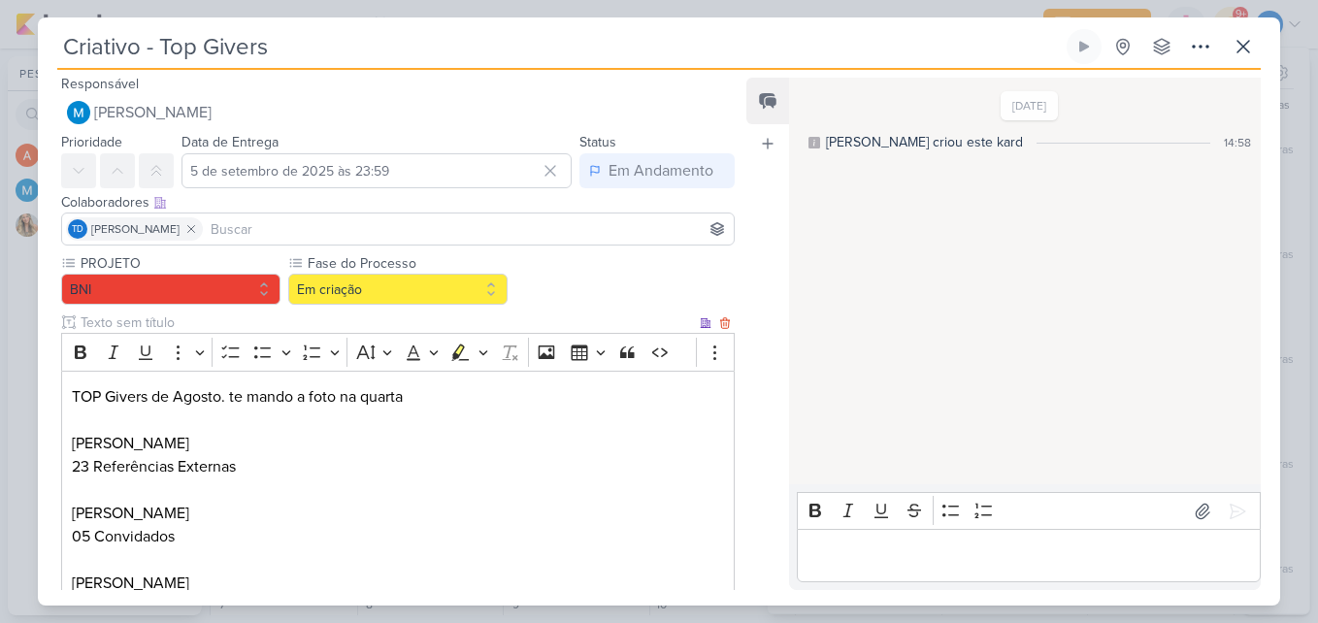
scroll to position [0, 0]
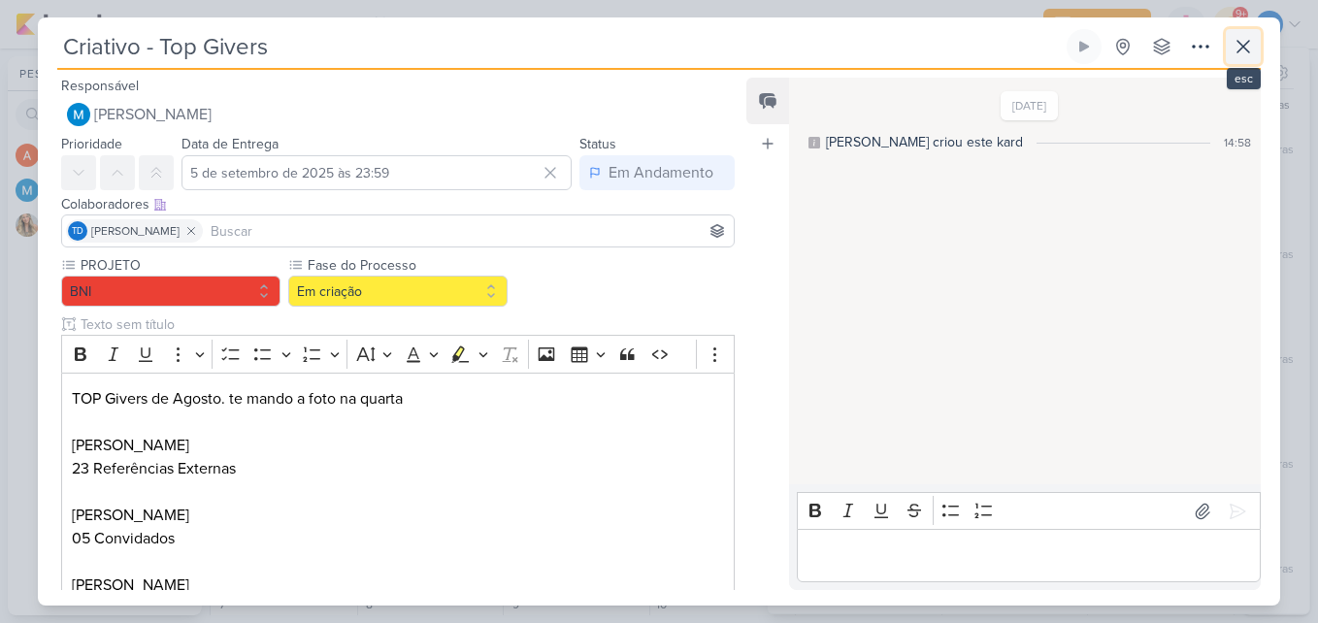
click at [1236, 48] on icon at bounding box center [1243, 46] width 23 height 23
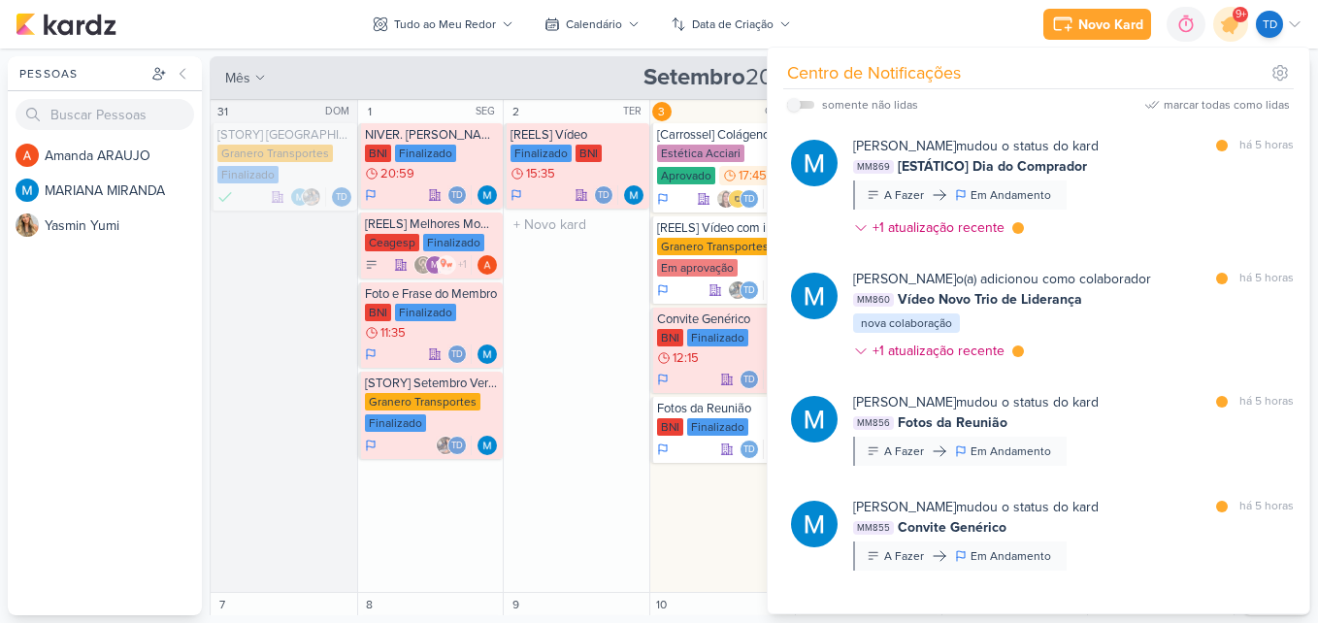
click at [594, 508] on div "2 TER [REELS] Vídeo Finalizado BNI 15:35 Td" at bounding box center [576, 346] width 147 height 493
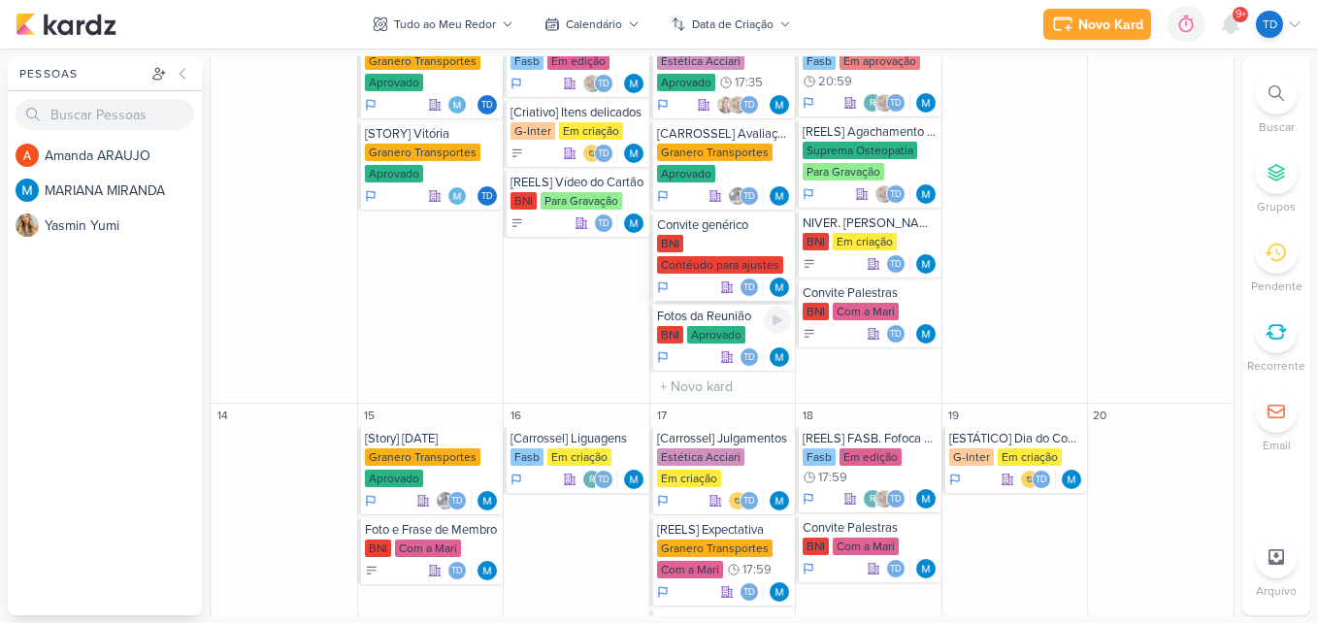
scroll to position [582, 0]
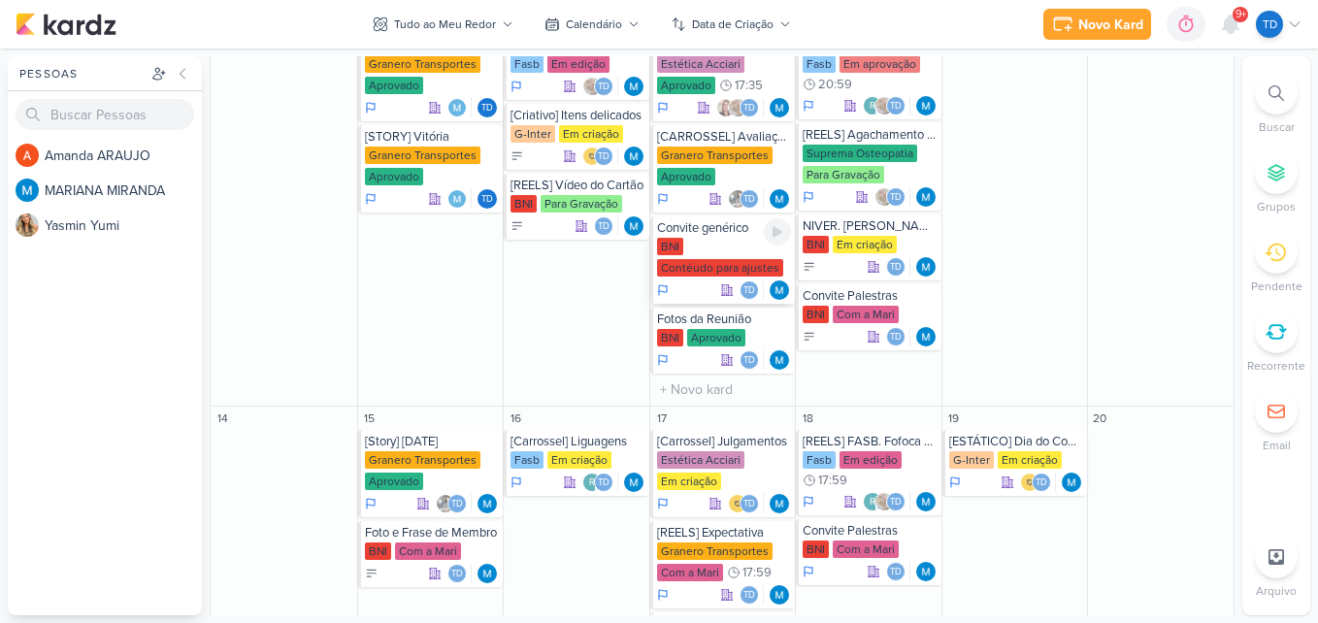
click at [730, 253] on div "BNI Contéudo para ajustes" at bounding box center [724, 258] width 135 height 41
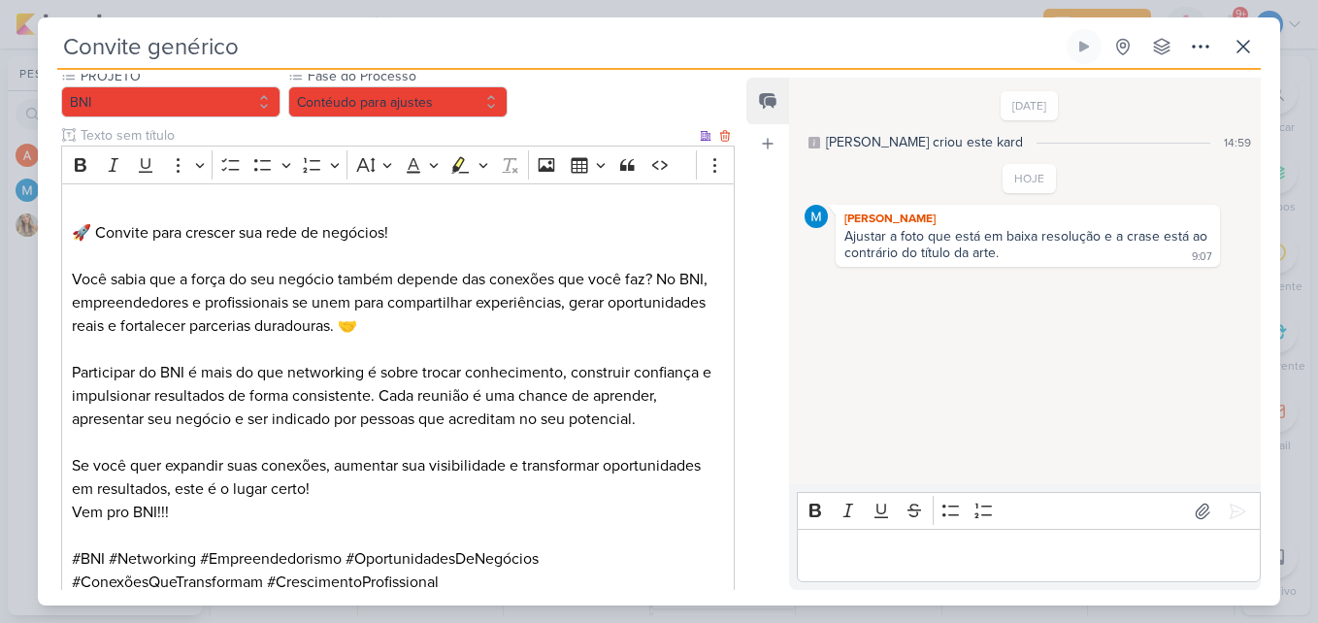
scroll to position [0, 0]
